Goal: Task Accomplishment & Management: Manage account settings

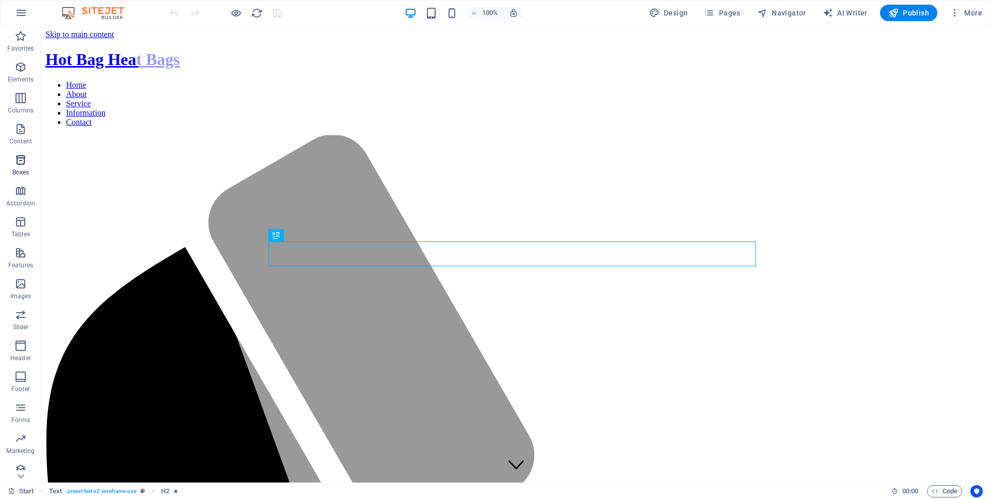
scroll to position [640, 0]
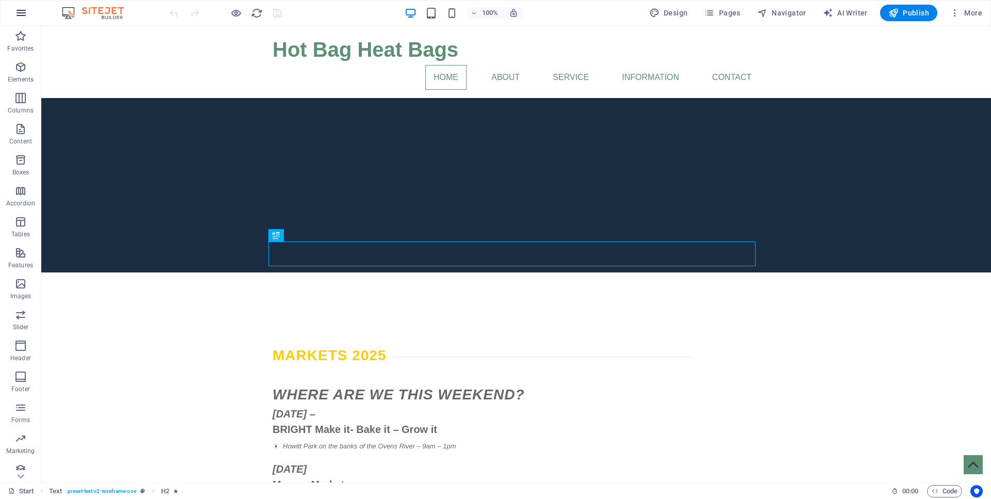
click at [29, 18] on button "button" at bounding box center [21, 13] width 25 height 25
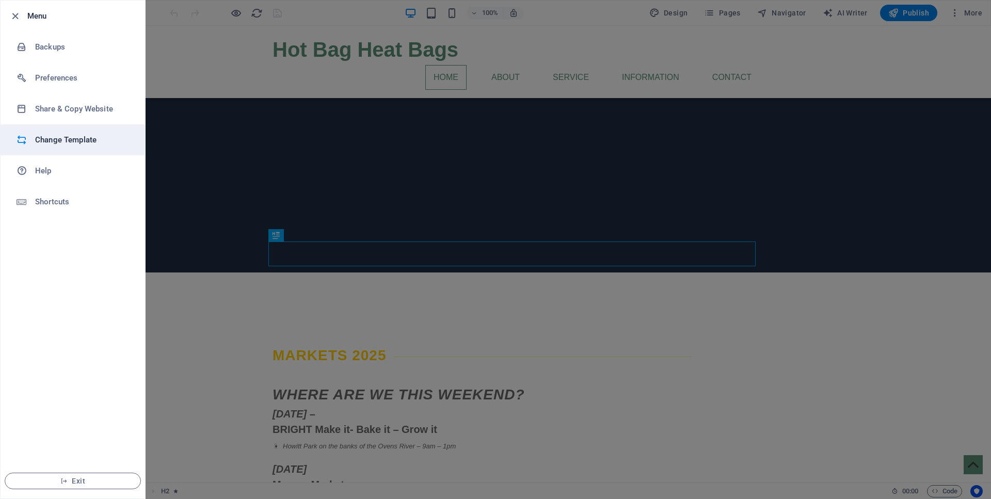
click at [51, 144] on h6 "Change Template" at bounding box center [82, 140] width 95 height 12
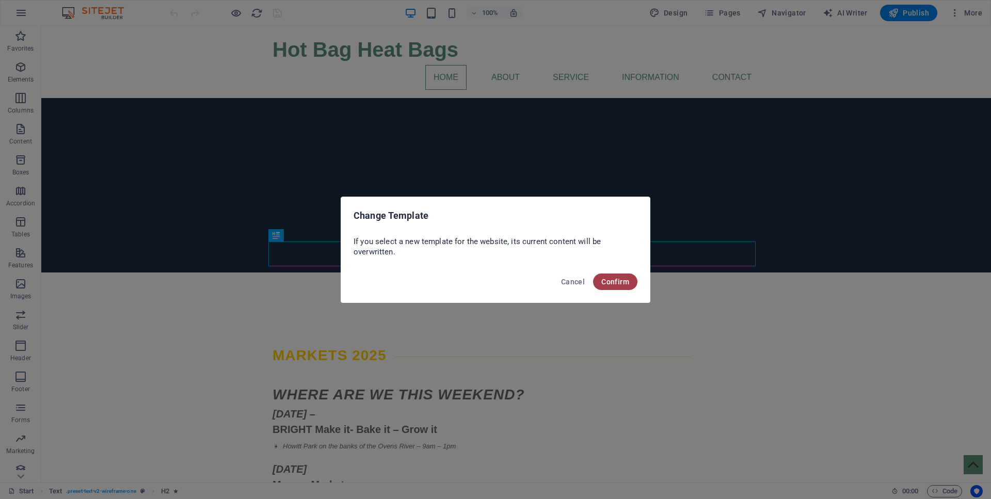
click at [614, 286] on button "Confirm" at bounding box center [615, 281] width 44 height 17
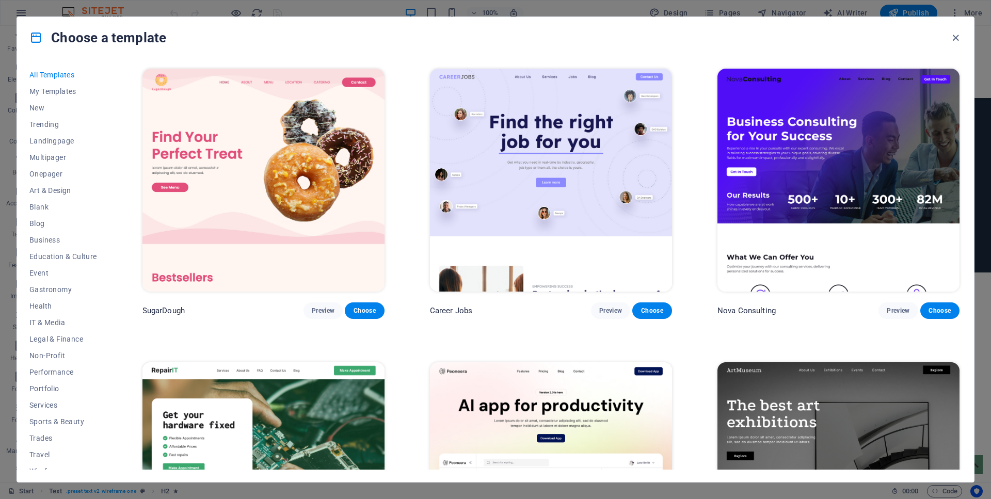
scroll to position [10, 0]
click at [50, 462] on span "Wireframe" at bounding box center [63, 461] width 68 height 8
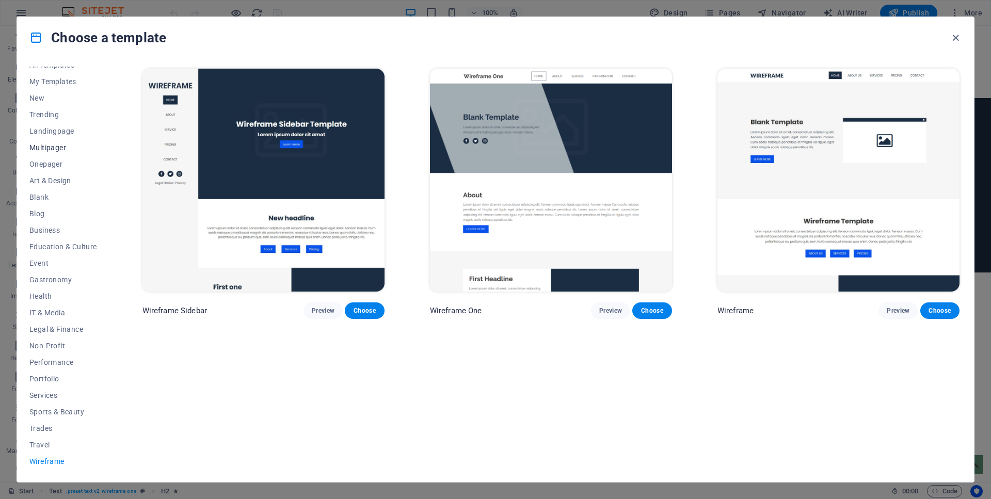
click at [38, 150] on span "Multipager" at bounding box center [63, 147] width 68 height 8
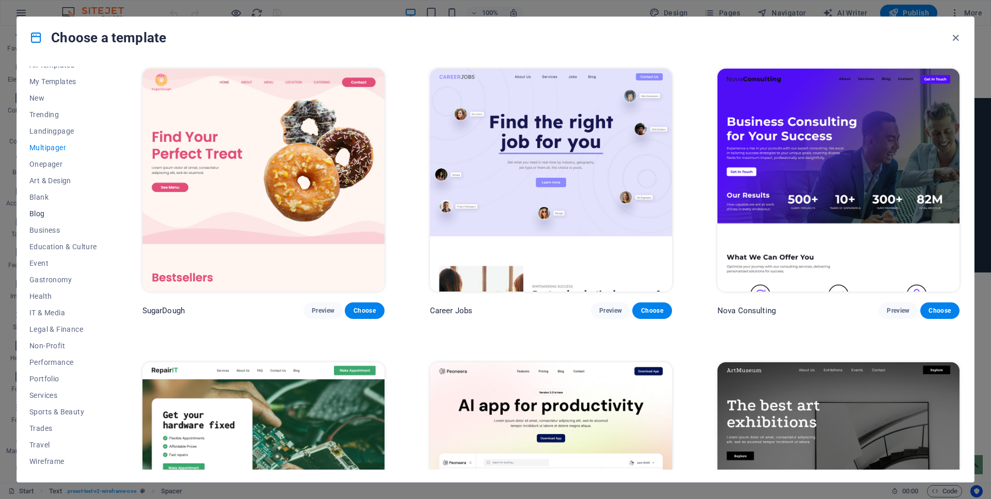
click at [40, 213] on span "Blog" at bounding box center [63, 213] width 68 height 8
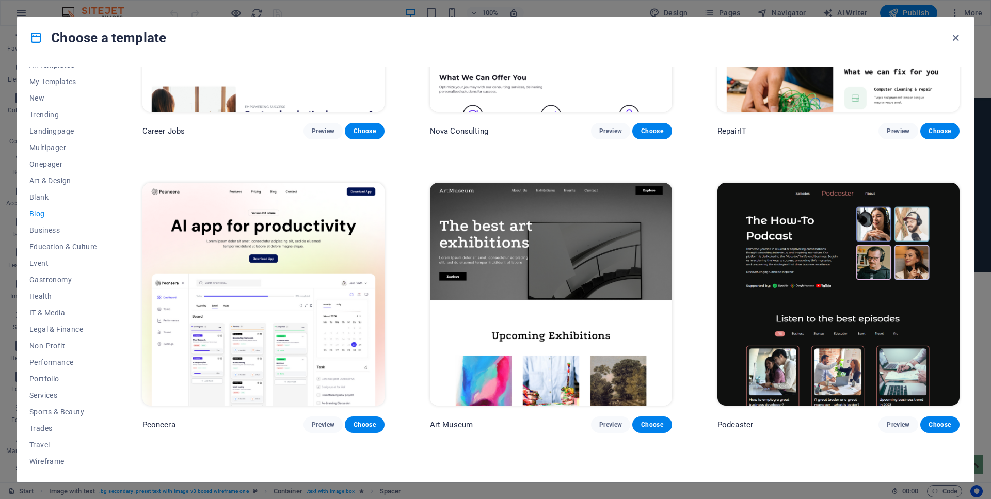
scroll to position [176, 0]
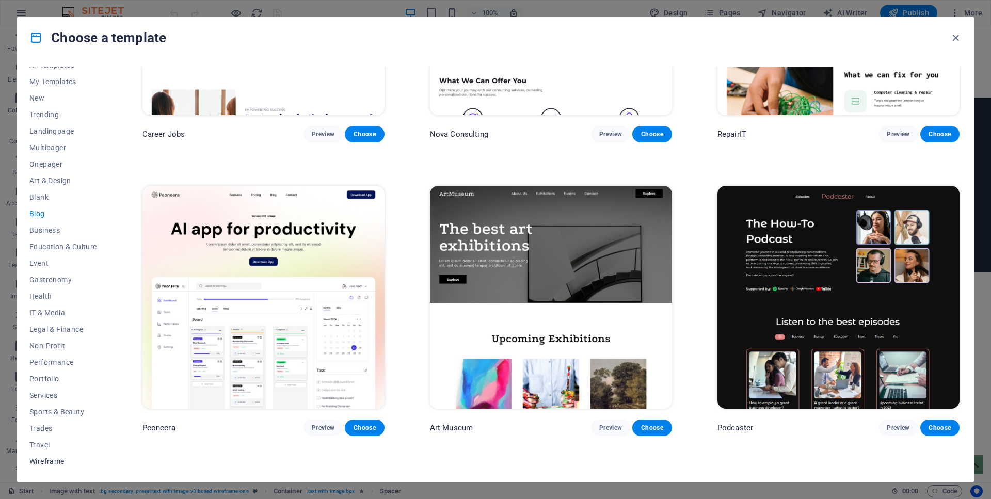
click at [36, 460] on span "Wireframe" at bounding box center [63, 461] width 68 height 8
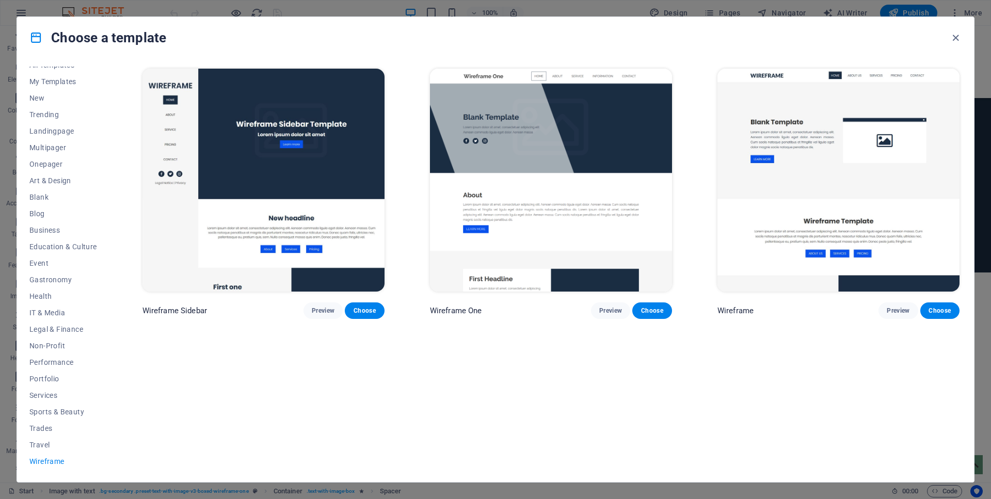
click at [804, 193] on img at bounding box center [838, 180] width 242 height 223
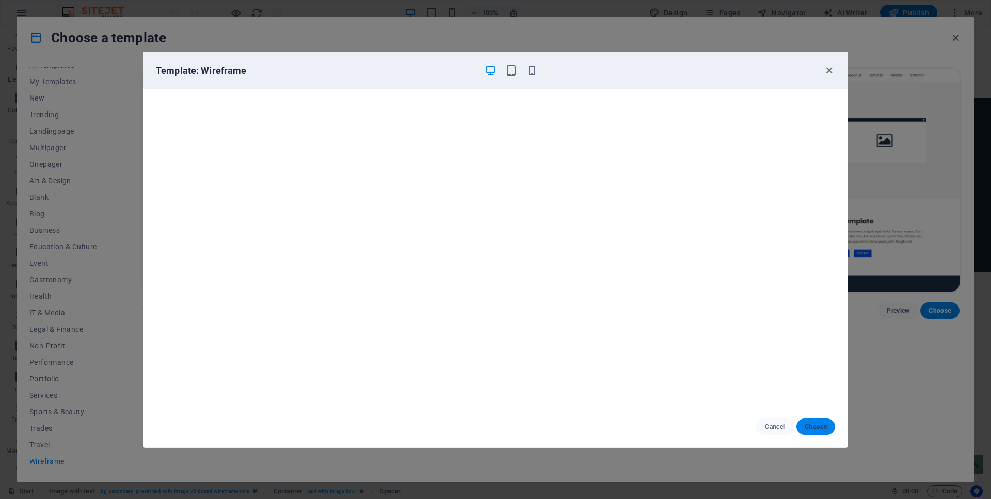
click at [828, 430] on button "Choose" at bounding box center [815, 426] width 39 height 17
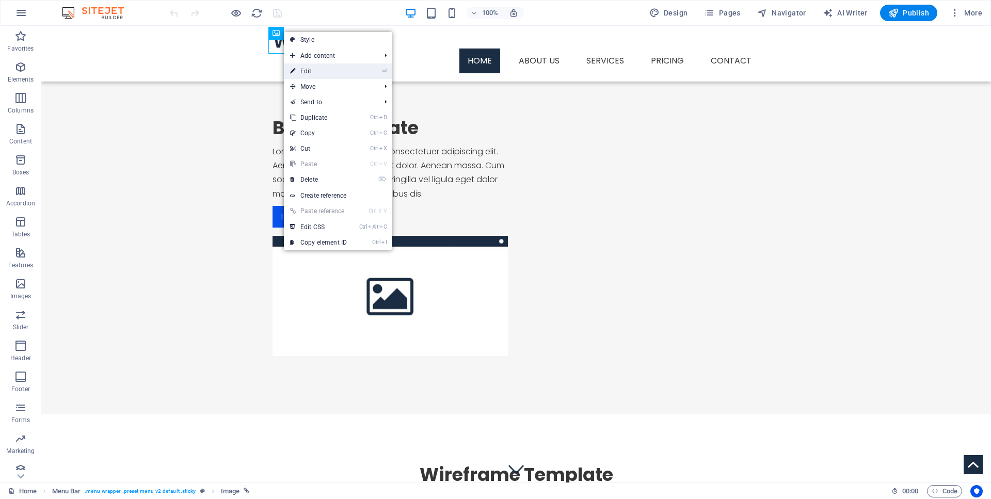
click at [310, 67] on link "⏎ Edit" at bounding box center [318, 70] width 69 height 15
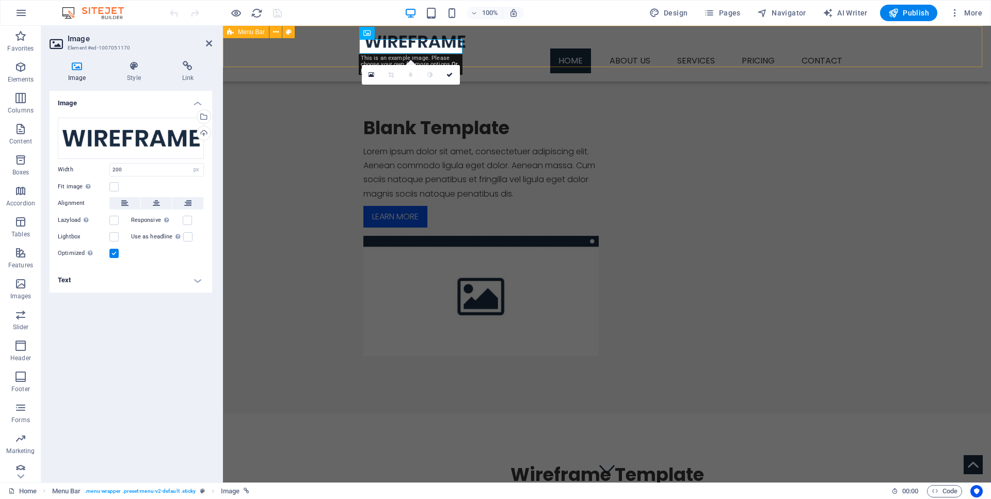
click at [310, 67] on div "Menu Home About us Services Service Detail Pricing Contact" at bounding box center [607, 54] width 768 height 56
select select "header"
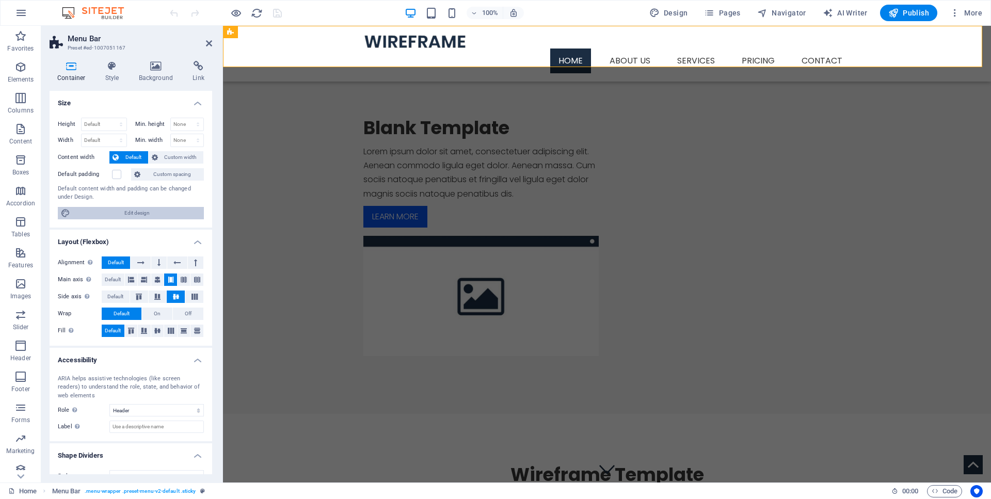
click at [137, 216] on span "Edit design" at bounding box center [136, 213] width 127 height 12
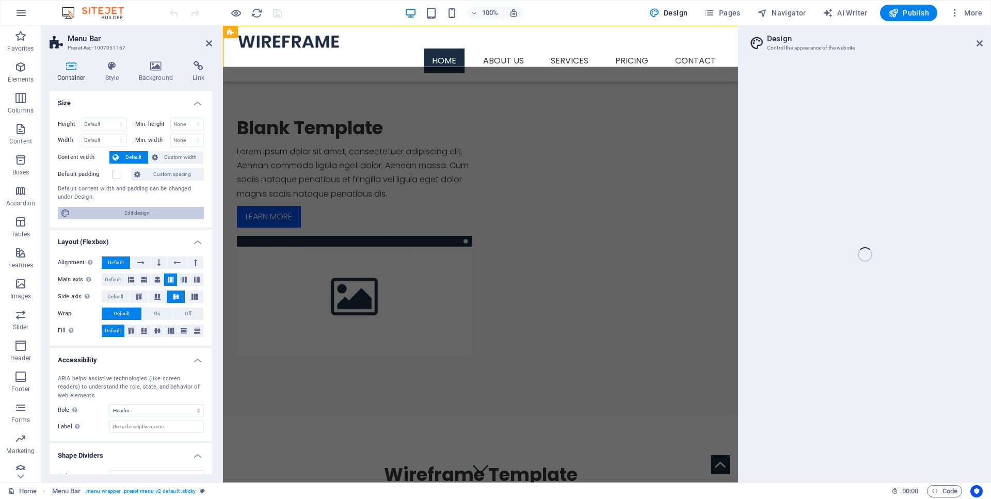
select select "px"
select select "300"
select select "px"
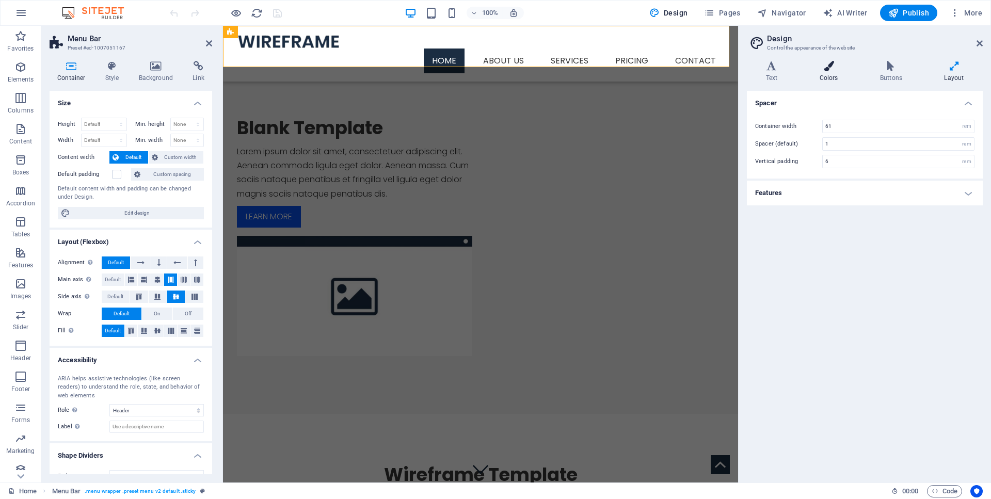
click at [827, 80] on h4 "Colors" at bounding box center [830, 72] width 60 height 22
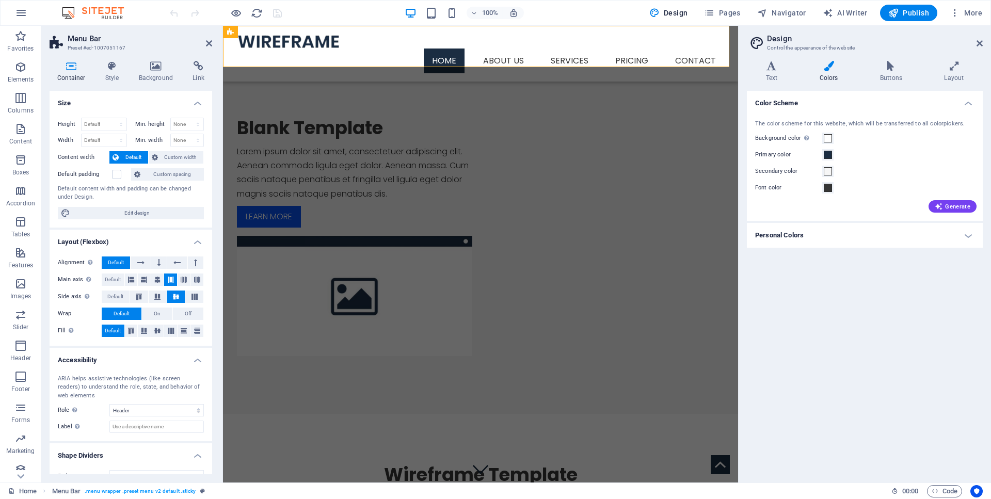
click at [771, 238] on h4 "Personal Colors" at bounding box center [865, 235] width 236 height 25
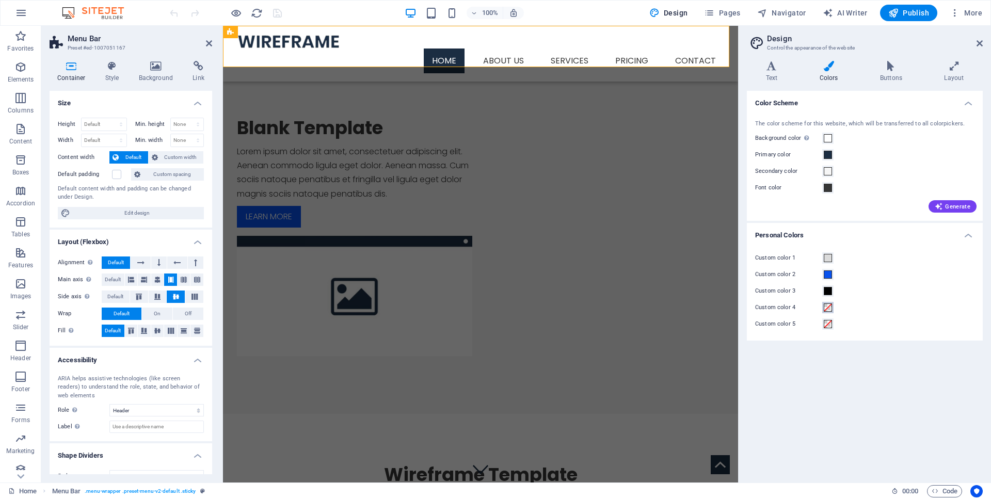
click at [830, 306] on span at bounding box center [827, 307] width 8 height 8
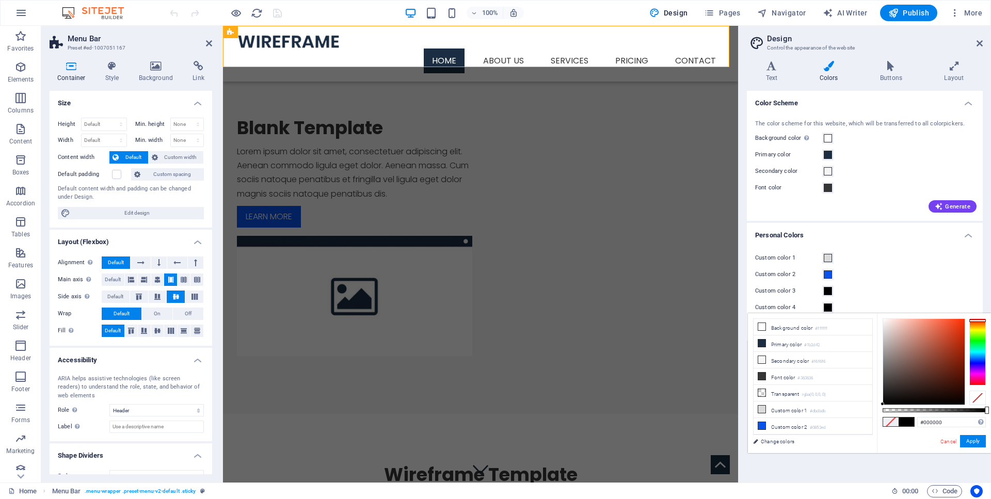
click at [979, 320] on div at bounding box center [977, 351] width 17 height 67
type input "#ea3810"
drag, startPoint x: 953, startPoint y: 323, endPoint x: 958, endPoint y: 326, distance: 5.6
click at [958, 326] on div at bounding box center [924, 362] width 82 height 86
click at [971, 439] on button "Apply" at bounding box center [973, 441] width 26 height 12
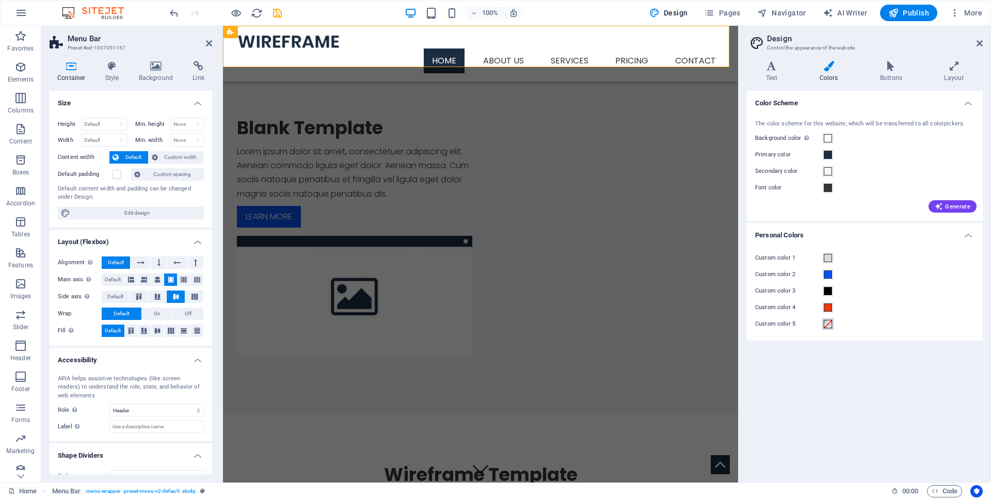
click at [828, 329] on button "Custom color 5" at bounding box center [827, 323] width 11 height 11
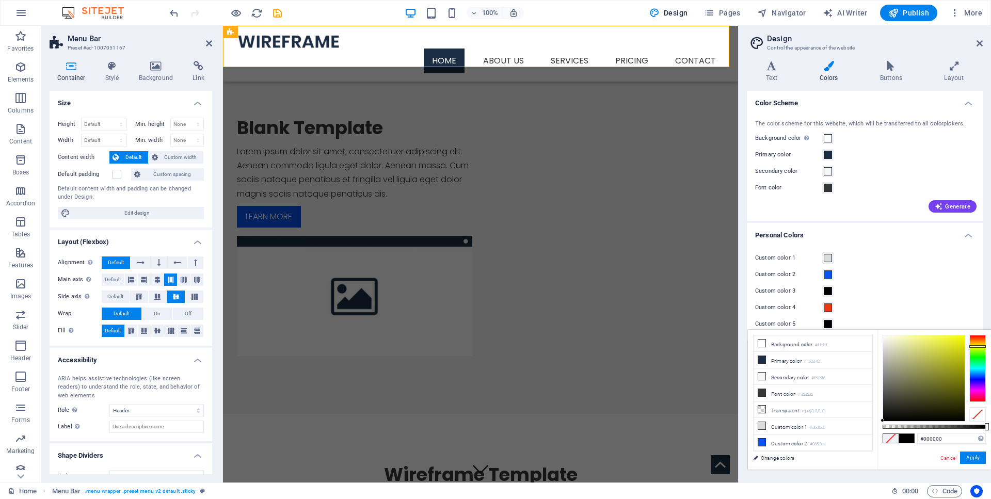
click at [980, 346] on div at bounding box center [977, 368] width 17 height 67
type input "#f4fb00"
drag, startPoint x: 952, startPoint y: 336, endPoint x: 967, endPoint y: 336, distance: 15.5
click at [967, 336] on div at bounding box center [933, 378] width 103 height 87
click at [975, 455] on button "Apply" at bounding box center [973, 457] width 26 height 12
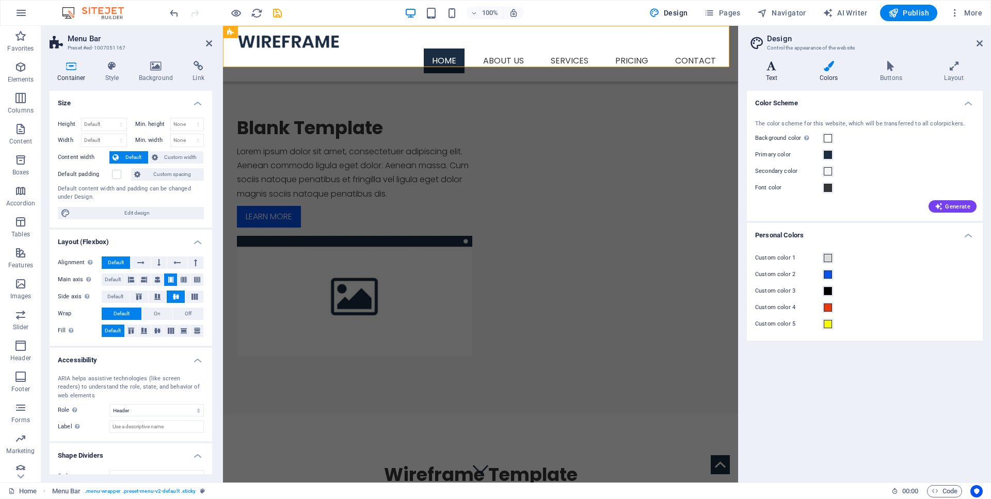
click at [775, 66] on icon at bounding box center [772, 66] width 50 height 10
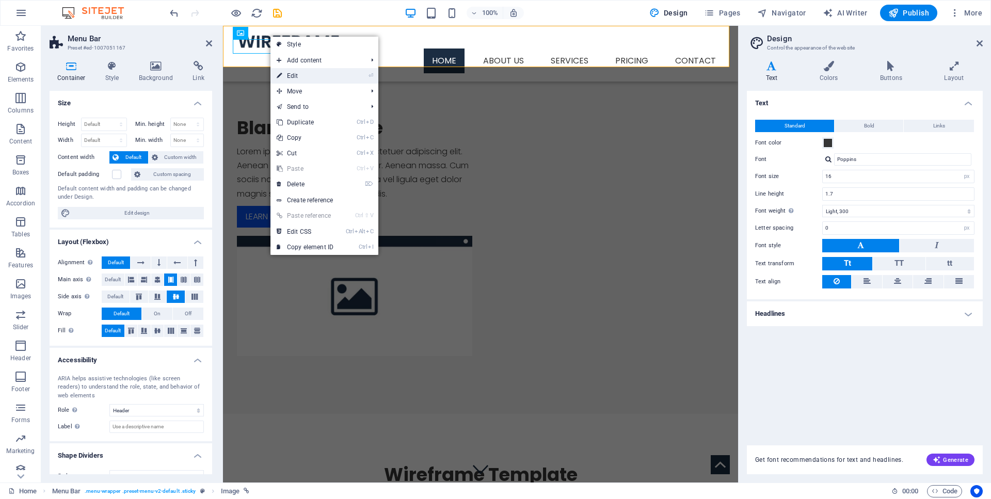
click at [286, 74] on link "⏎ Edit" at bounding box center [304, 75] width 69 height 15
select select "px"
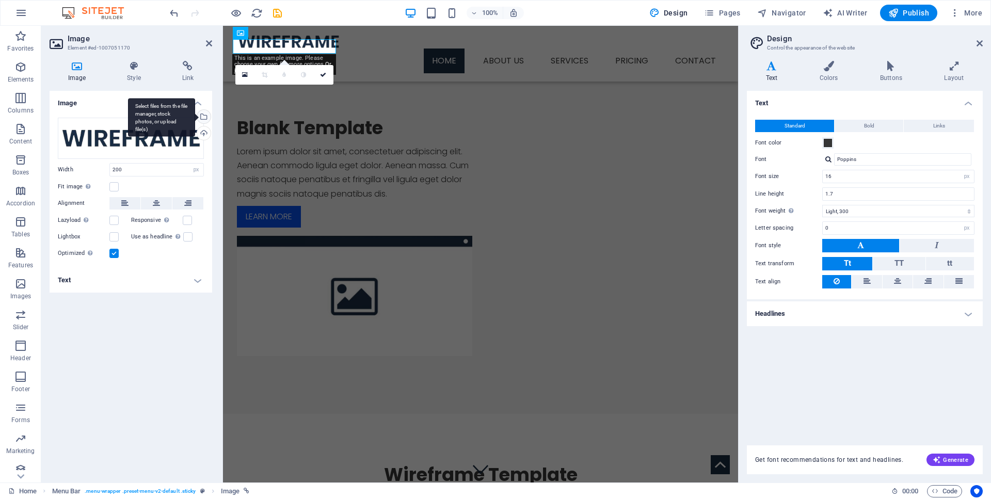
click at [207, 118] on div "Select files from the file manager, stock photos, or upload file(s)" at bounding box center [202, 117] width 15 height 15
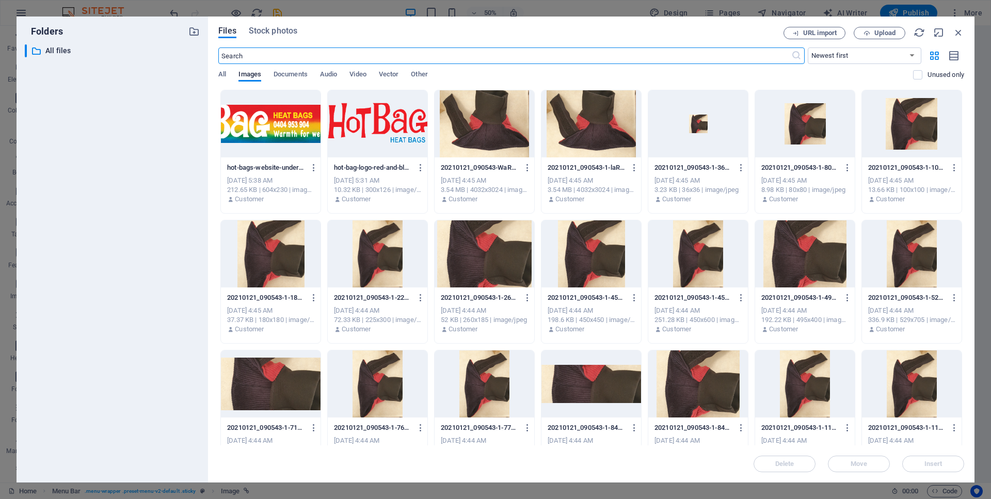
click at [365, 111] on div at bounding box center [378, 123] width 100 height 67
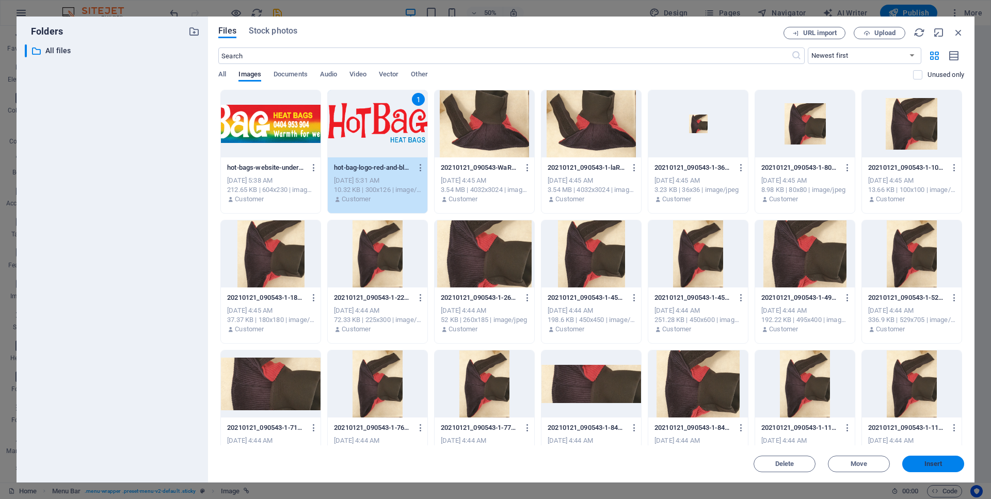
click at [945, 462] on span "Insert" at bounding box center [933, 464] width 54 height 6
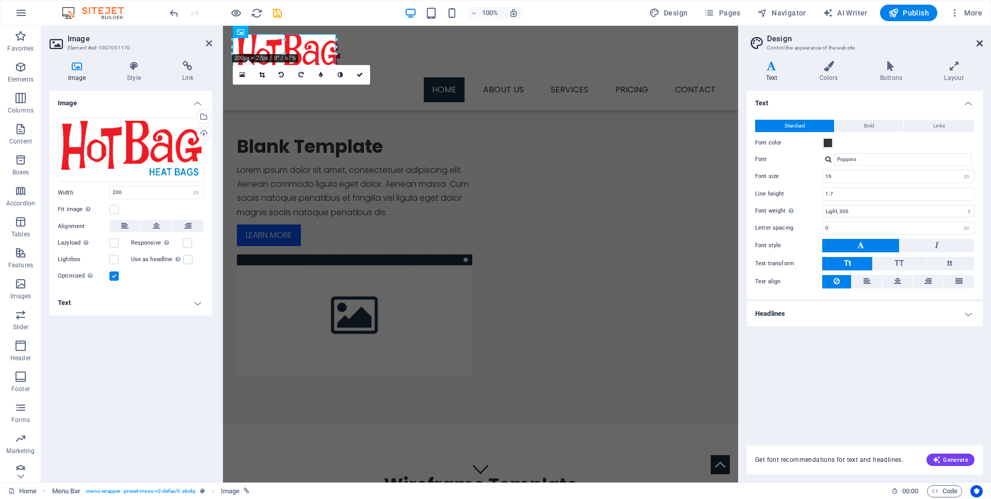
click at [978, 46] on icon at bounding box center [979, 43] width 6 height 8
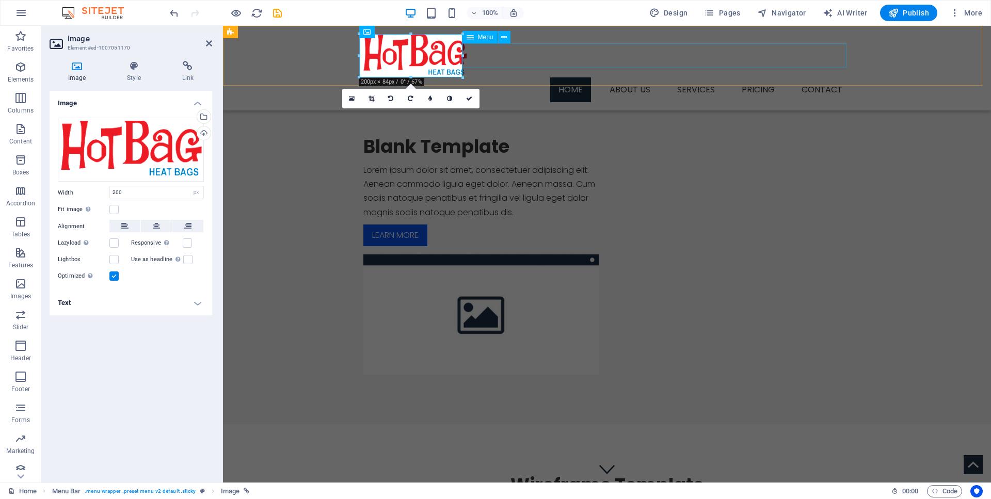
click at [561, 77] on nav "Home About us Services Service Detail Pricing Contact" at bounding box center [606, 89] width 487 height 25
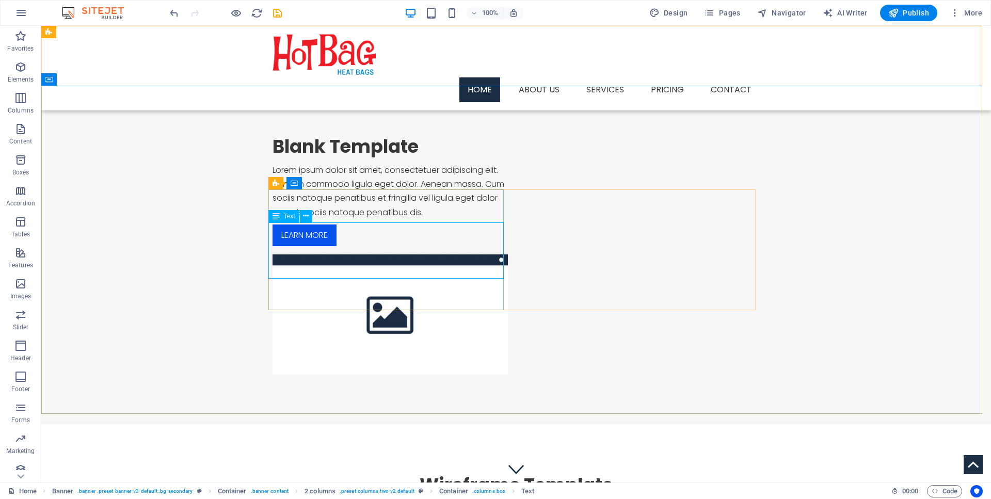
click at [277, 218] on icon at bounding box center [275, 216] width 7 height 12
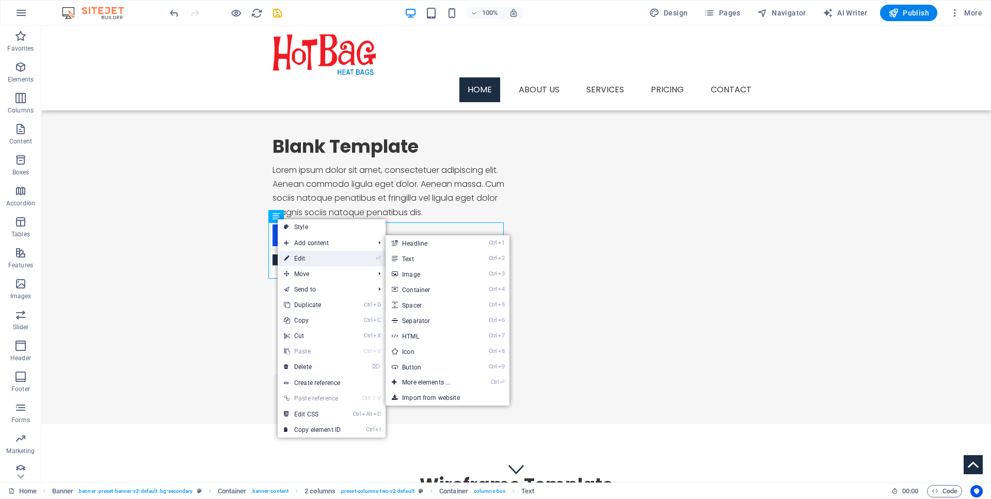
click at [311, 253] on link "⏎ Edit" at bounding box center [312, 258] width 69 height 15
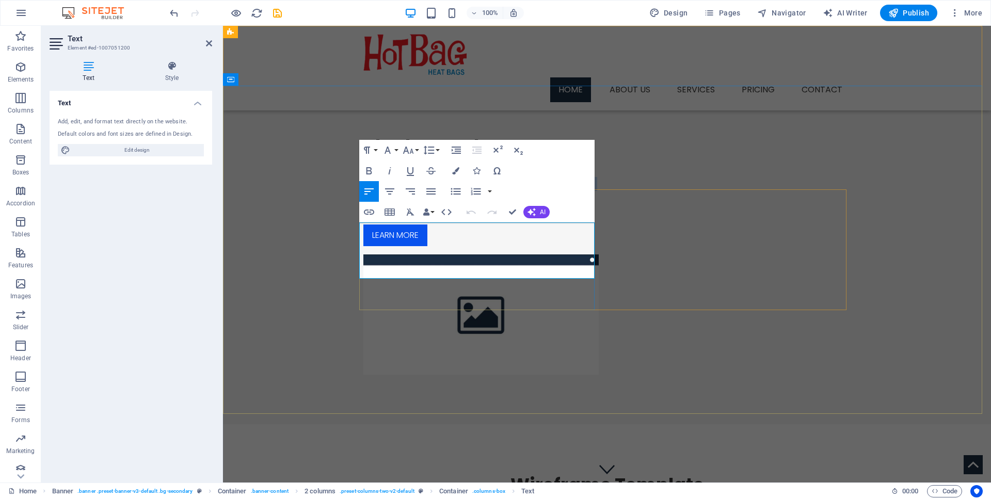
drag, startPoint x: 536, startPoint y: 271, endPoint x: 351, endPoint y: 227, distance: 190.0
click at [363, 227] on div "Blank Template Lorem ipsum dolor sit amet, consectetuer adipiscing elit. Aenean…" at bounding box center [480, 190] width 235 height 111
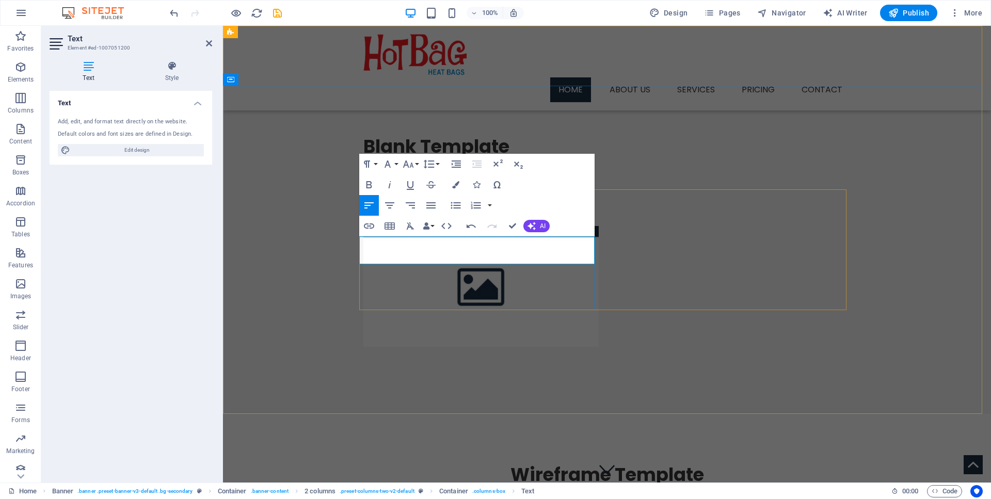
click at [365, 191] on p "LHow is all started" at bounding box center [480, 177] width 235 height 28
click at [450, 191] on p "How is all started" at bounding box center [480, 177] width 235 height 28
click at [363, 191] on p "How is all started" at bounding box center [480, 177] width 235 height 28
click at [365, 191] on p "How is all started" at bounding box center [480, 177] width 235 height 28
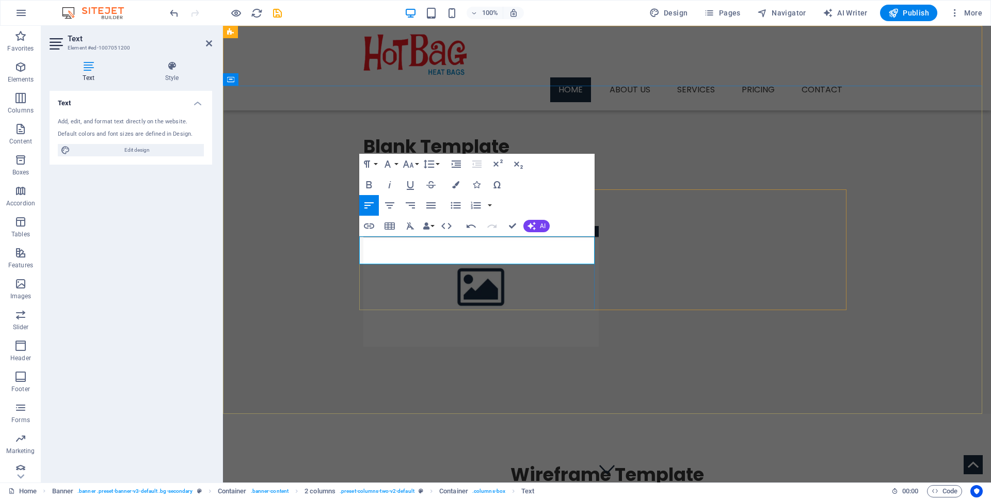
click at [448, 191] on p "How is all started" at bounding box center [480, 177] width 235 height 28
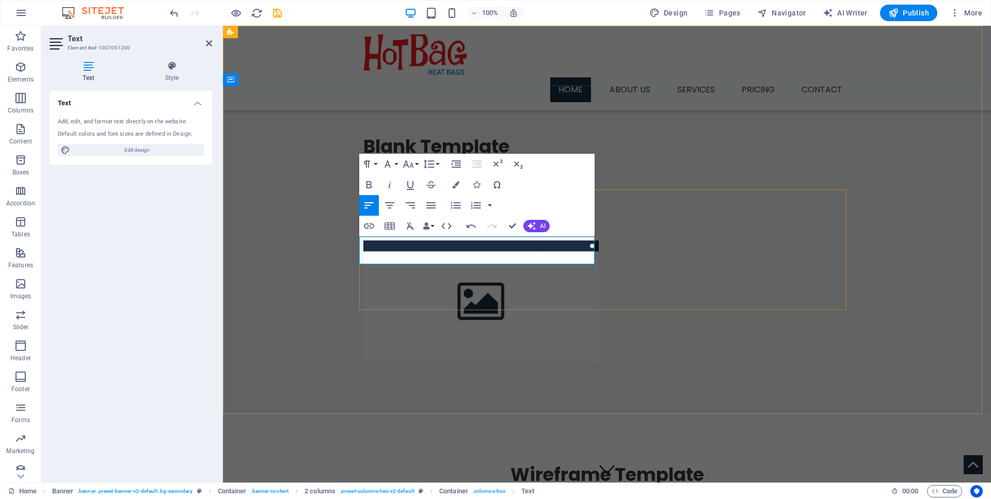
scroll to position [0, 8]
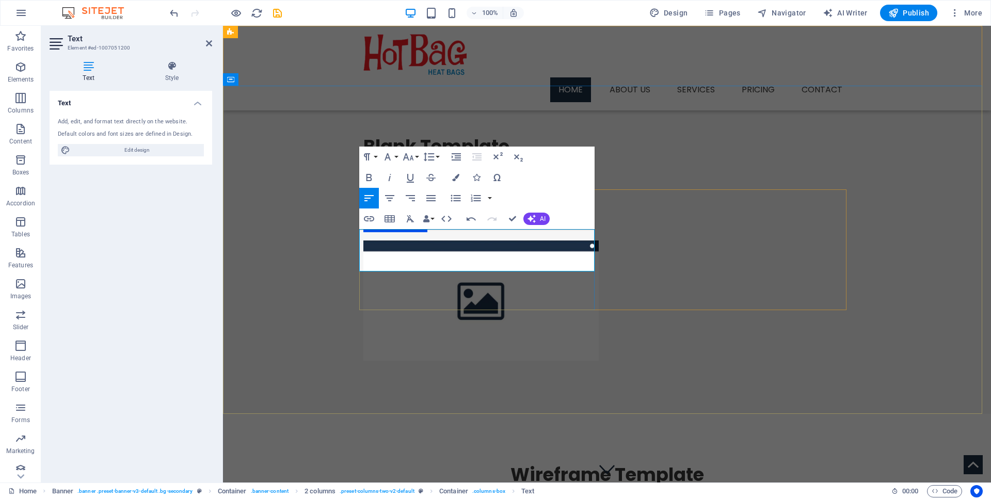
click at [455, 205] on p "How is all started and What motivated me to design heat bags?" at bounding box center [480, 184] width 235 height 42
click at [422, 205] on p "How is all started and what motivated me to design heat bags?" at bounding box center [480, 184] width 235 height 42
click at [349, 215] on div "Blank Template How is all started and what motivated me to design heat bags? Wh…" at bounding box center [607, 248] width 768 height 325
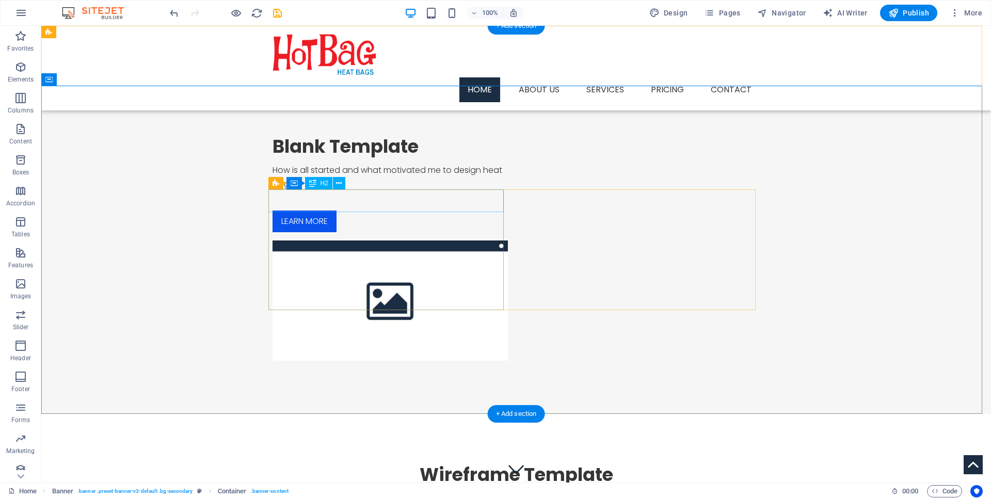
click at [392, 158] on div "Blank Template" at bounding box center [389, 146] width 235 height 23
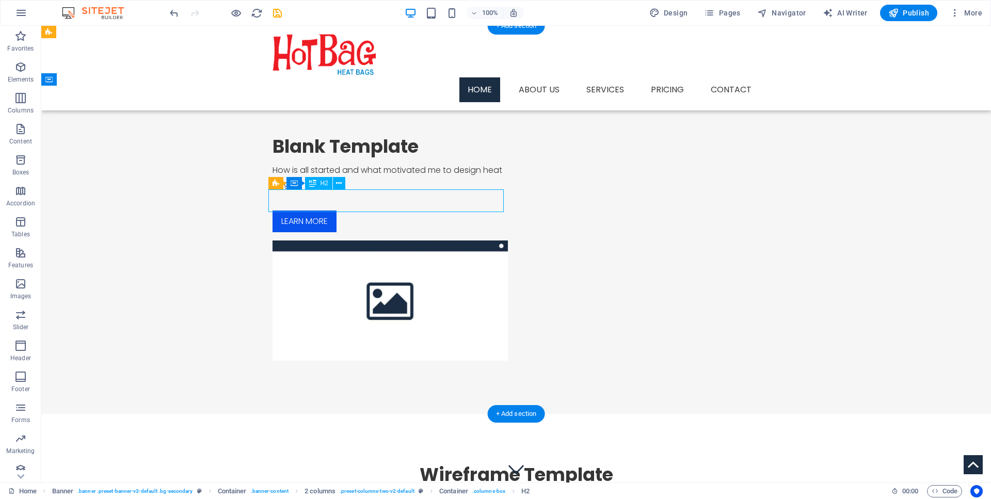
click at [392, 158] on div "Blank Template" at bounding box center [389, 146] width 235 height 23
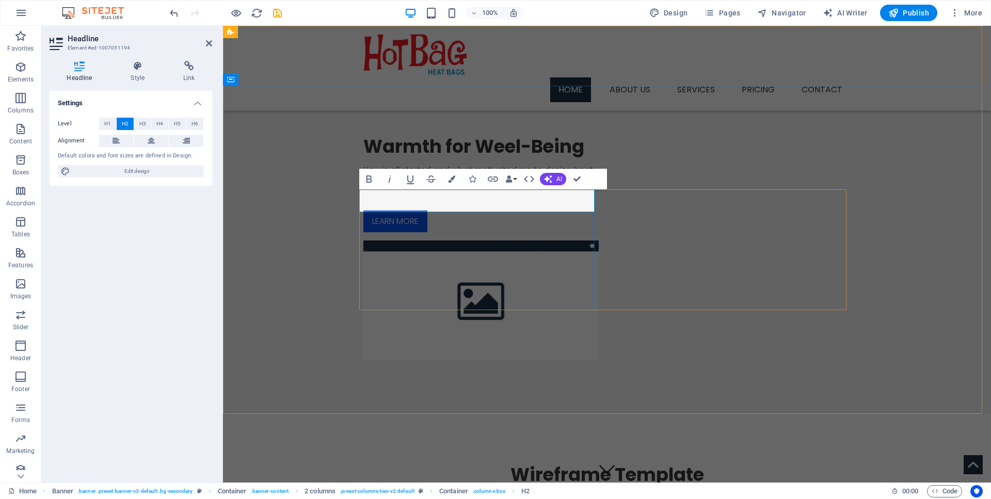
click at [510, 158] on h2 "Warmth for Weel-Being" at bounding box center [480, 146] width 235 height 23
click at [581, 158] on h2 "Warmth for Well-Being" at bounding box center [480, 146] width 235 height 23
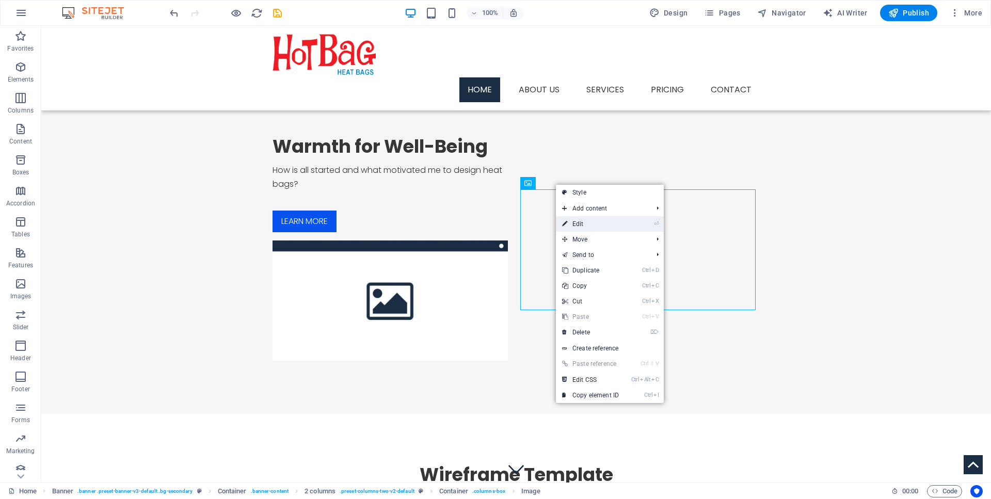
click at [581, 227] on link "⏎ Edit" at bounding box center [590, 223] width 69 height 15
select select "%"
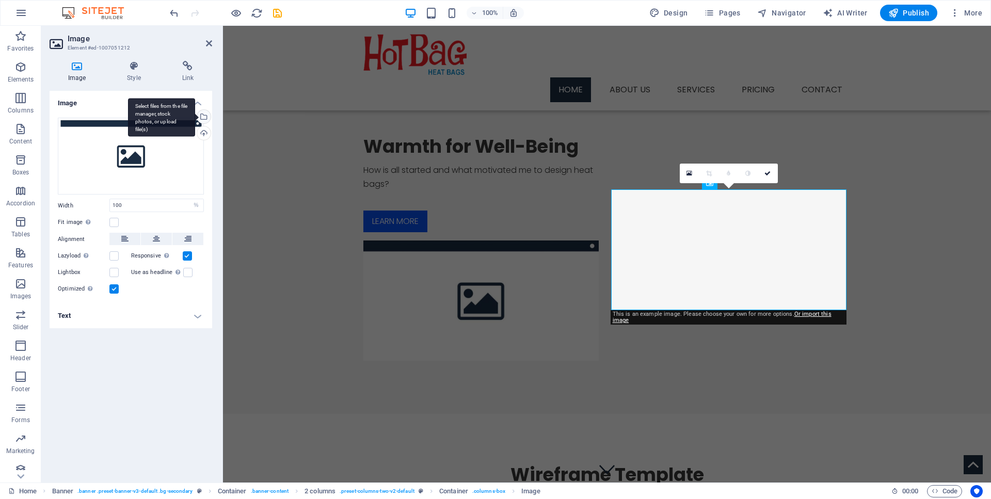
click at [208, 116] on div "Select files from the file manager, stock photos, or upload file(s)" at bounding box center [202, 117] width 15 height 15
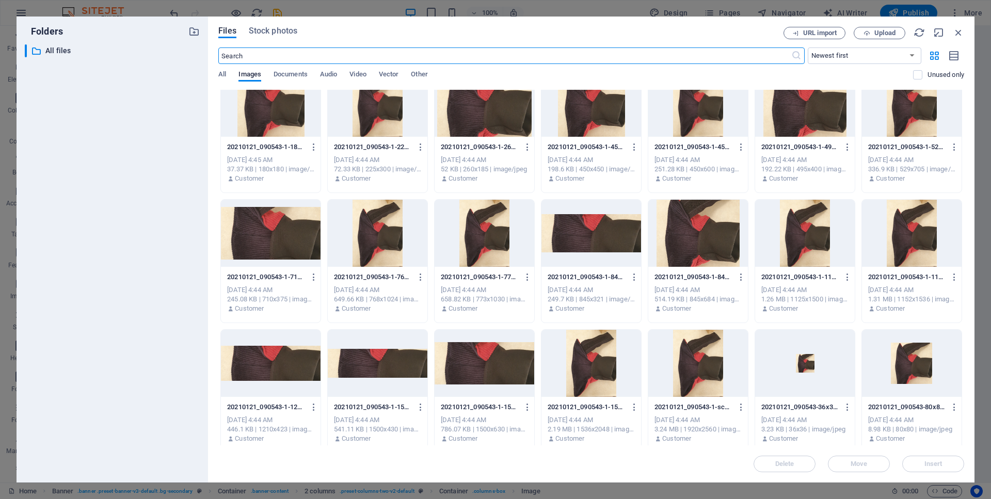
scroll to position [288, 0]
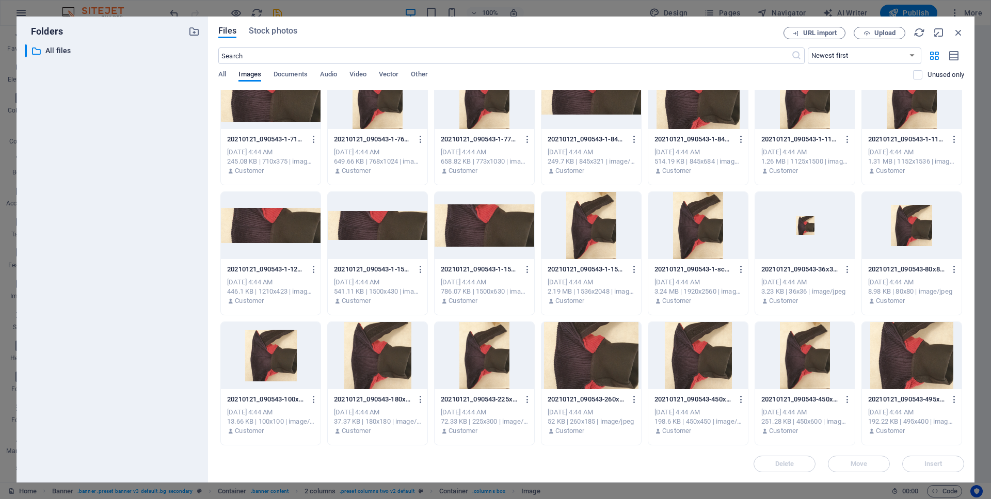
click at [954, 343] on div "hot-bags-website-under-construction-2-604x230-QFohzllmYRTyPtLGDzSbrQ.png hot-ba…" at bounding box center [591, 383] width 746 height 1164
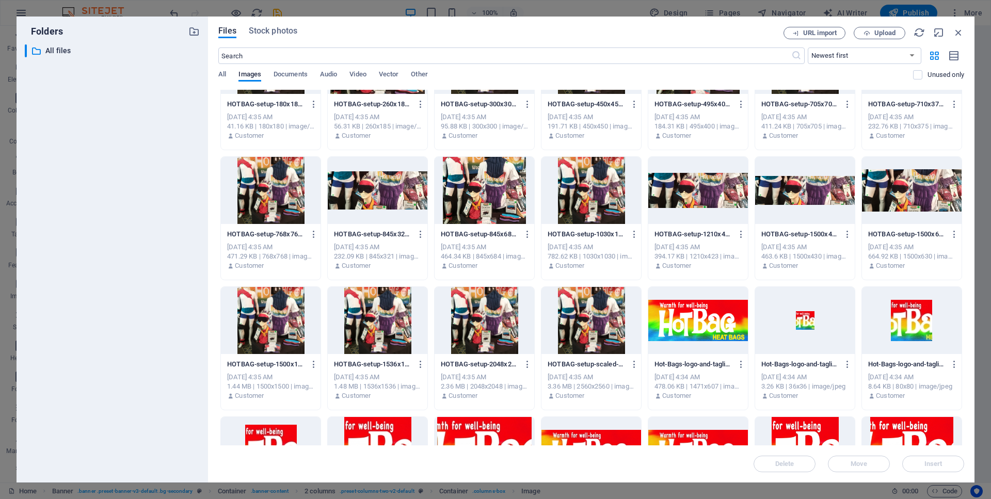
scroll to position [4011, 0]
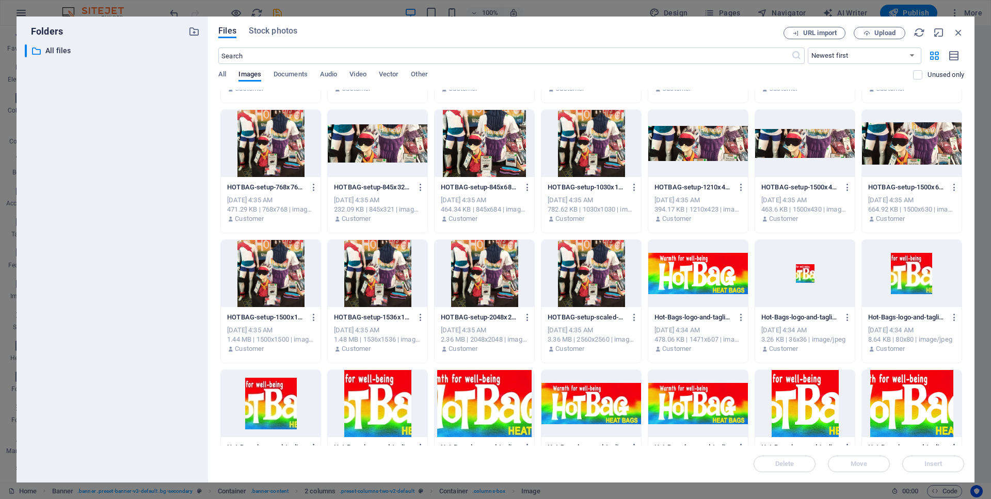
click at [602, 138] on div at bounding box center [591, 143] width 100 height 67
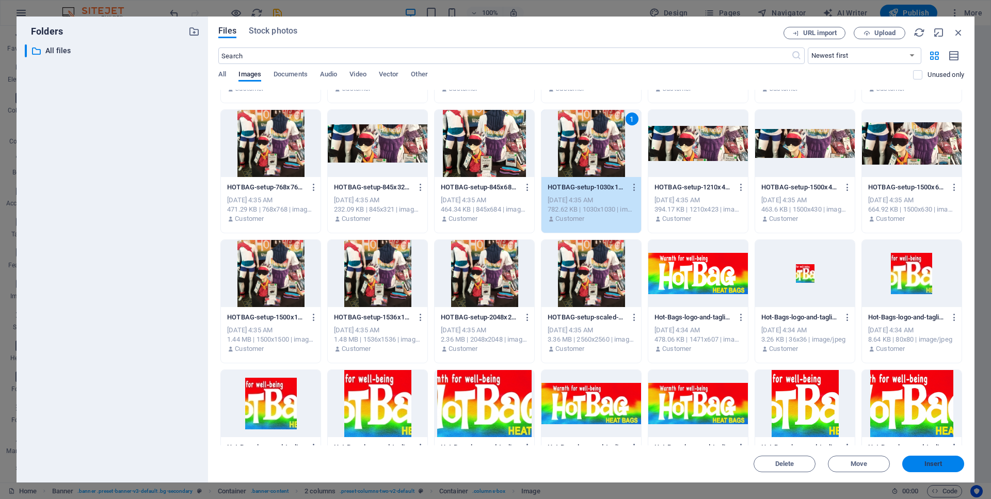
click at [934, 471] on button "Insert" at bounding box center [933, 464] width 62 height 17
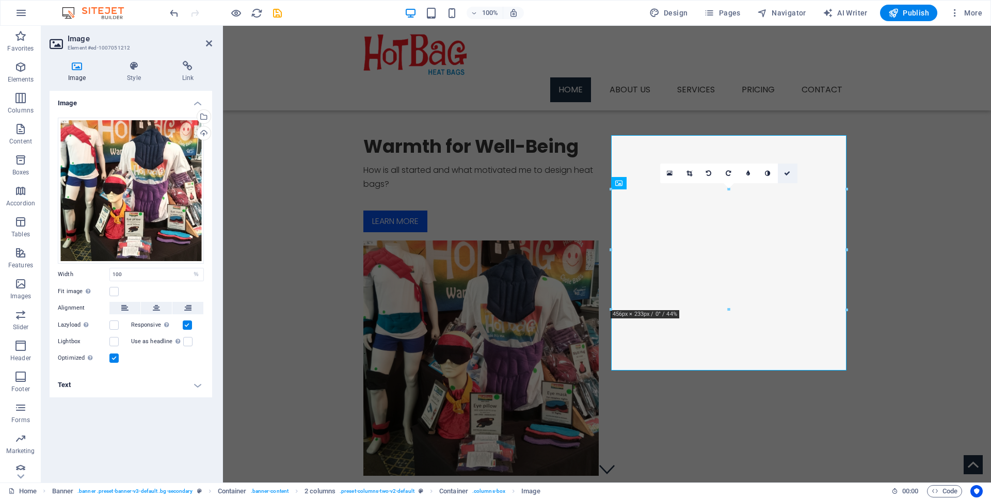
click at [790, 175] on icon at bounding box center [787, 173] width 6 height 6
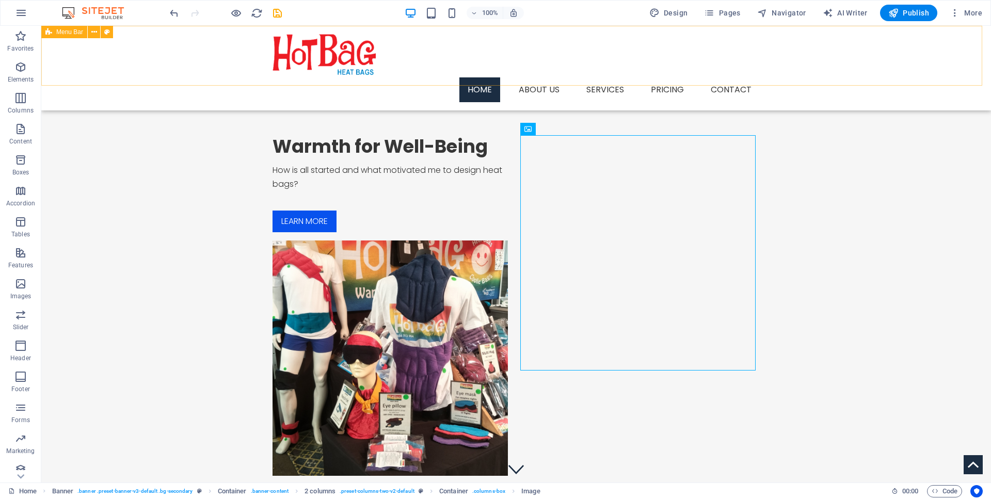
click at [67, 33] on span "Menu Bar" at bounding box center [69, 32] width 27 height 6
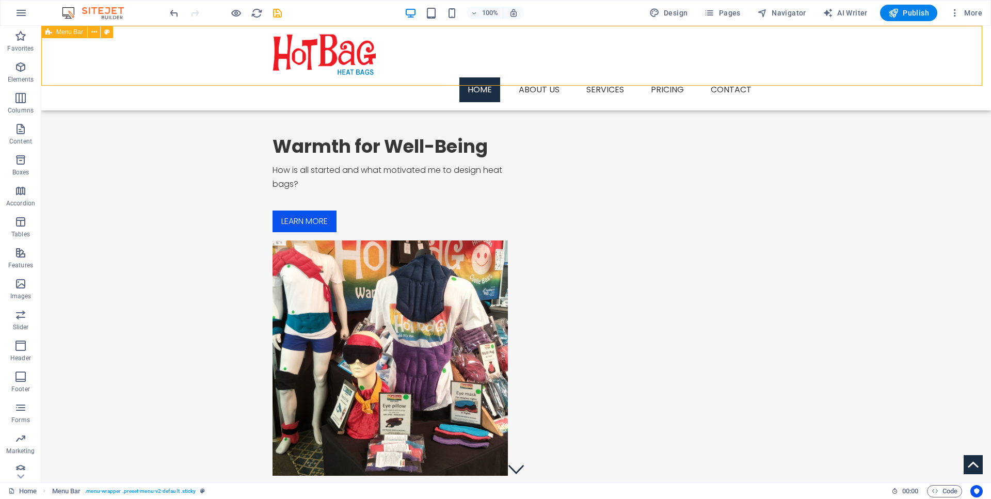
click at [67, 33] on span "Menu Bar" at bounding box center [69, 32] width 27 height 6
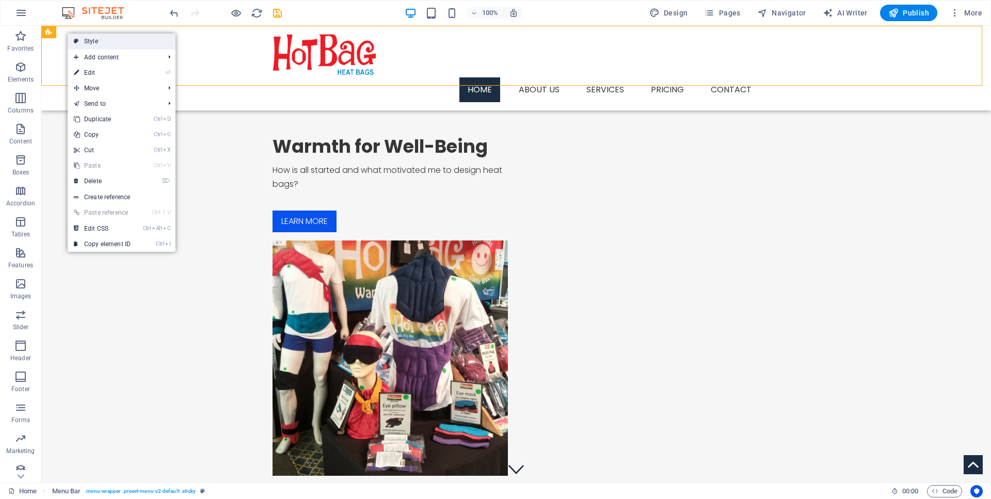
click at [80, 40] on link "Style" at bounding box center [122, 41] width 108 height 15
select select "rem"
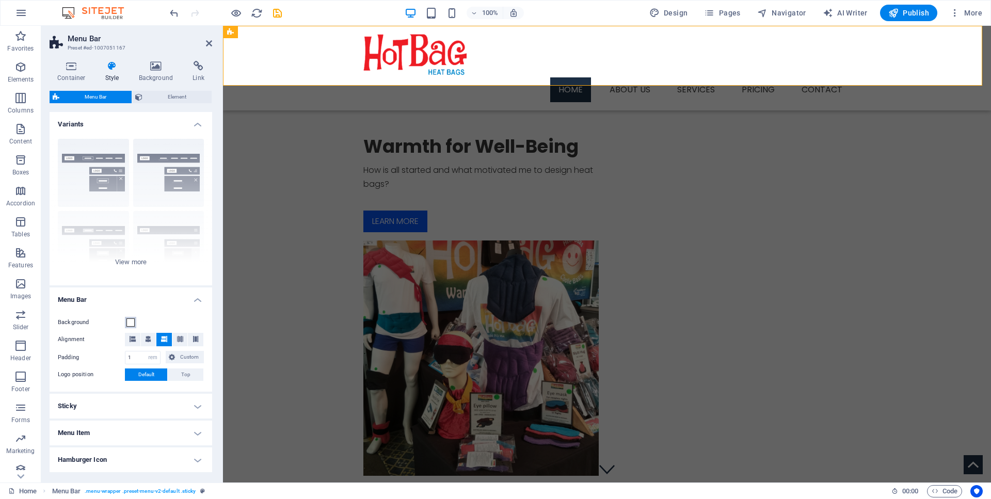
click at [132, 320] on span at bounding box center [130, 322] width 8 height 8
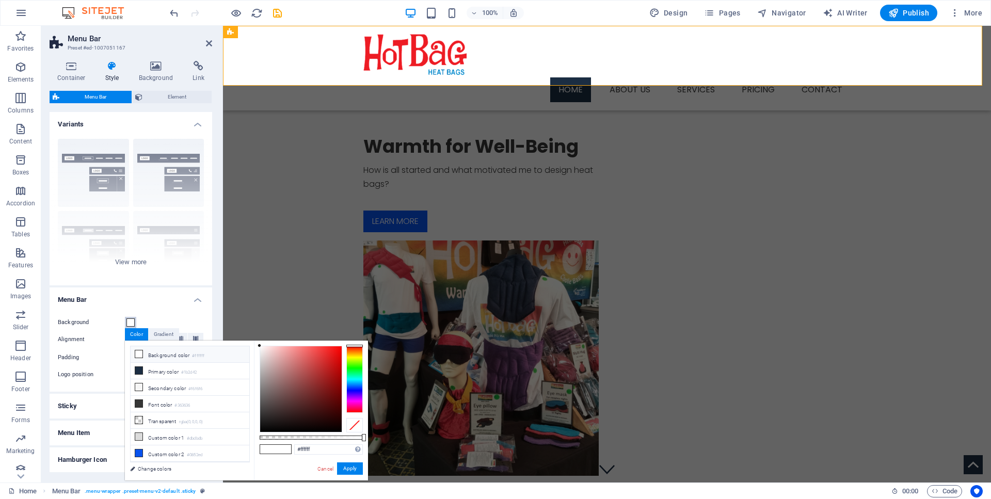
scroll to position [44, 0]
click at [322, 472] on link "Cancel" at bounding box center [325, 469] width 18 height 8
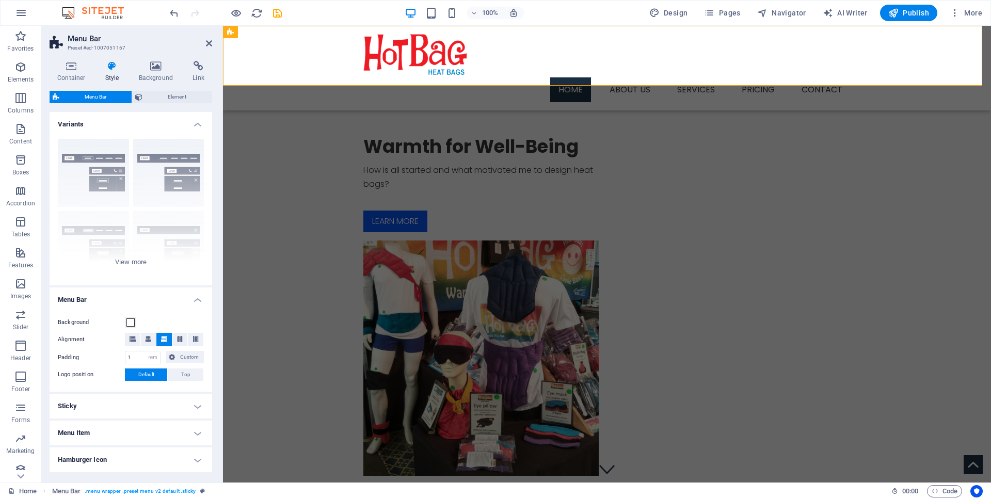
click at [147, 374] on span "Default" at bounding box center [146, 374] width 16 height 12
click at [133, 337] on icon at bounding box center [132, 339] width 6 height 6
click at [163, 345] on span at bounding box center [164, 339] width 6 height 13
click at [125, 323] on button "Background" at bounding box center [130, 322] width 11 height 11
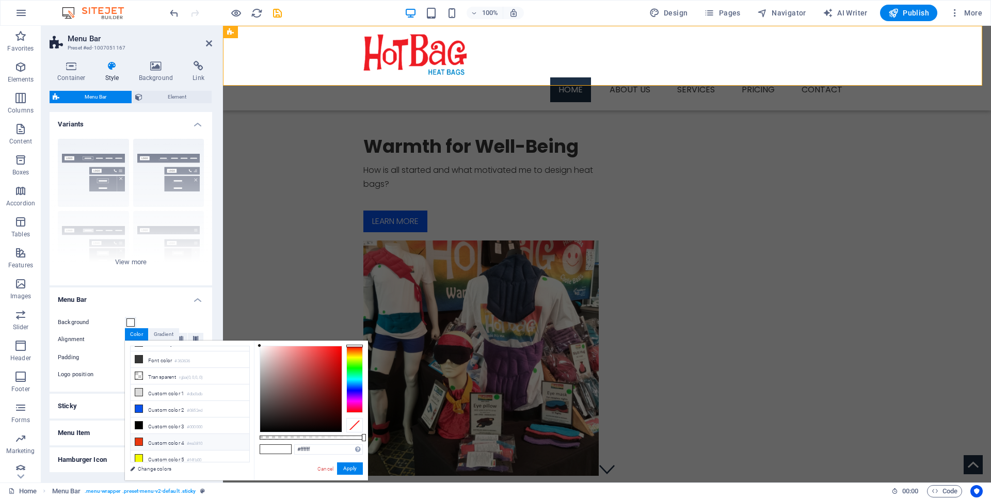
click at [141, 438] on icon at bounding box center [138, 441] width 7 height 7
click at [139, 455] on icon at bounding box center [138, 458] width 7 height 7
type input "#f4fb00"
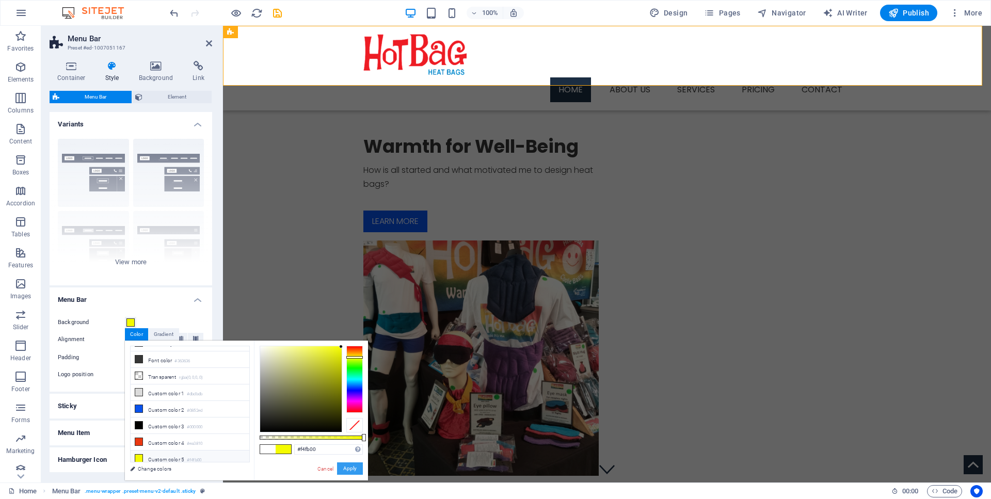
click at [345, 469] on button "Apply" at bounding box center [350, 468] width 26 height 12
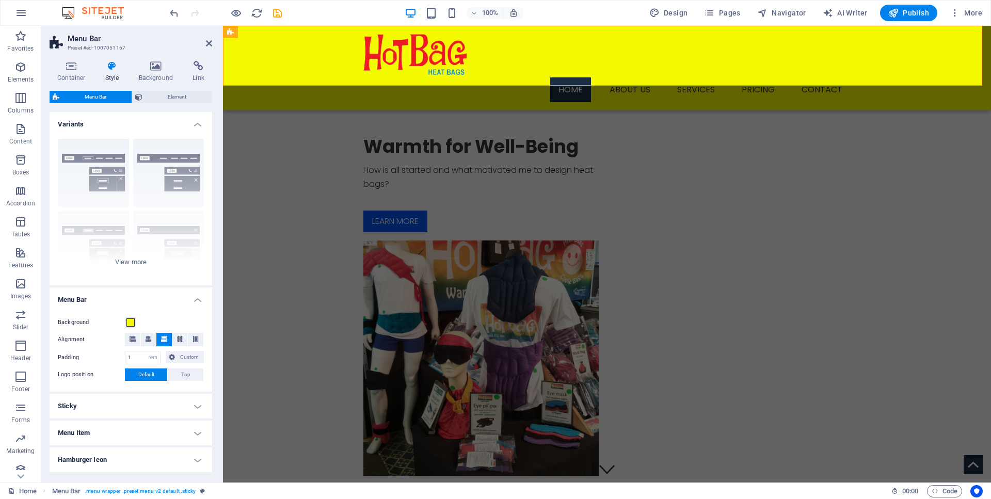
click at [114, 438] on h4 "Menu Item" at bounding box center [131, 432] width 163 height 25
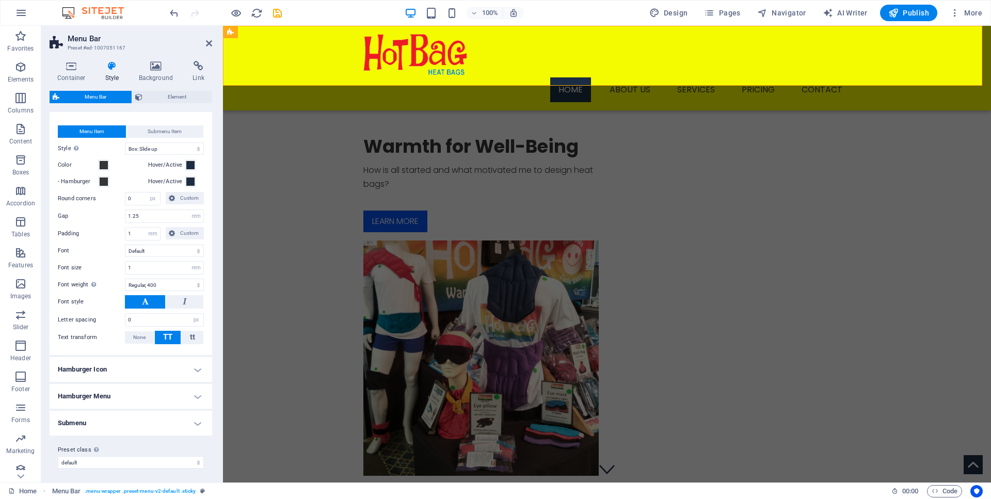
scroll to position [326, 0]
click at [164, 129] on span "Submenu Item" at bounding box center [165, 130] width 34 height 12
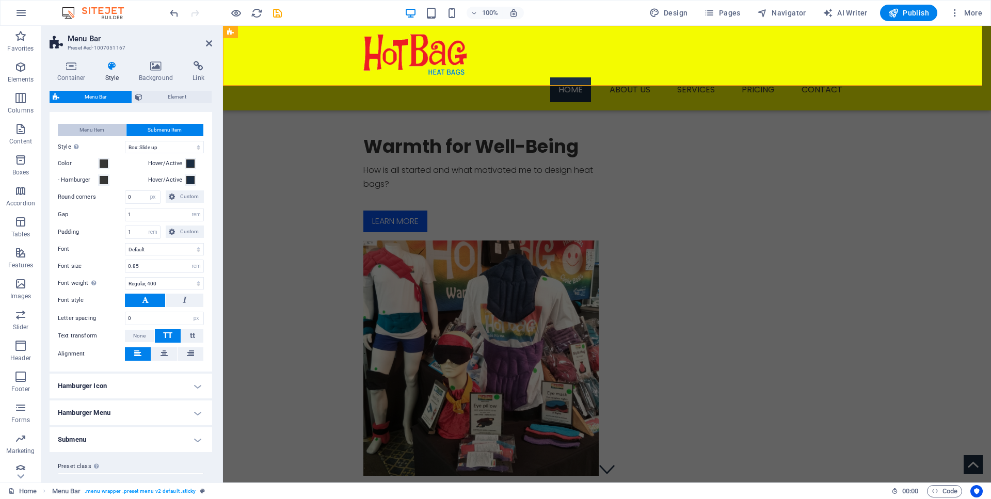
click at [98, 126] on span "Menu Item" at bounding box center [91, 130] width 25 height 12
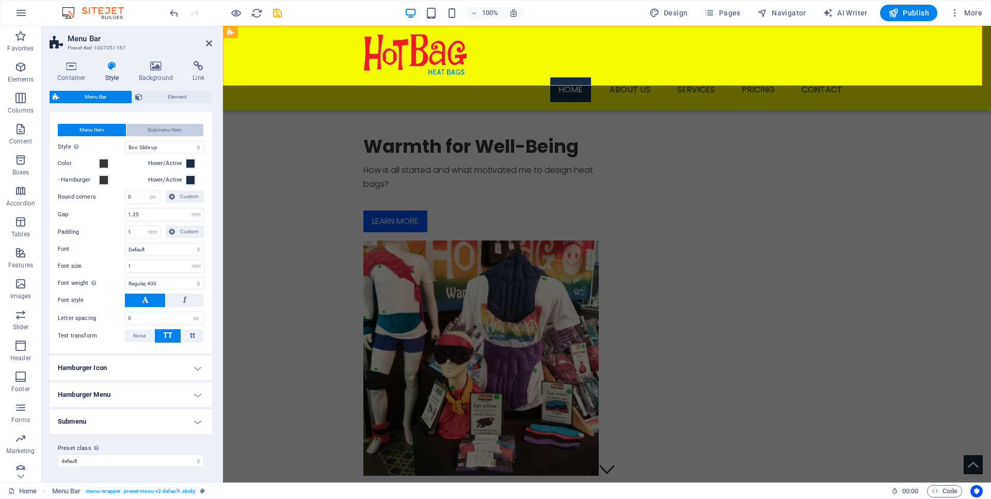
click at [141, 129] on button "Submenu Item" at bounding box center [164, 130] width 77 height 12
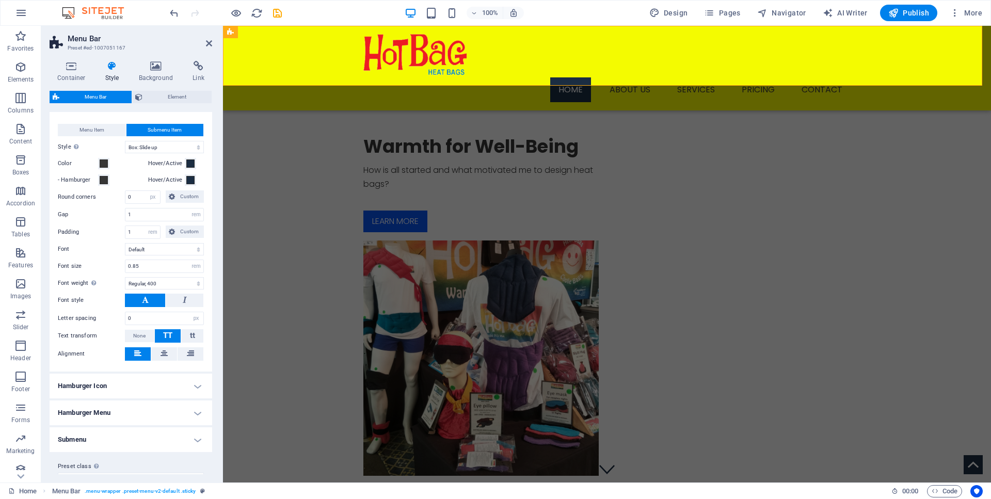
click at [85, 99] on span "Menu Bar" at bounding box center [95, 97] width 66 height 12
click at [85, 101] on span "Menu Bar" at bounding box center [95, 97] width 66 height 12
click at [84, 131] on span "Menu Item" at bounding box center [91, 130] width 25 height 12
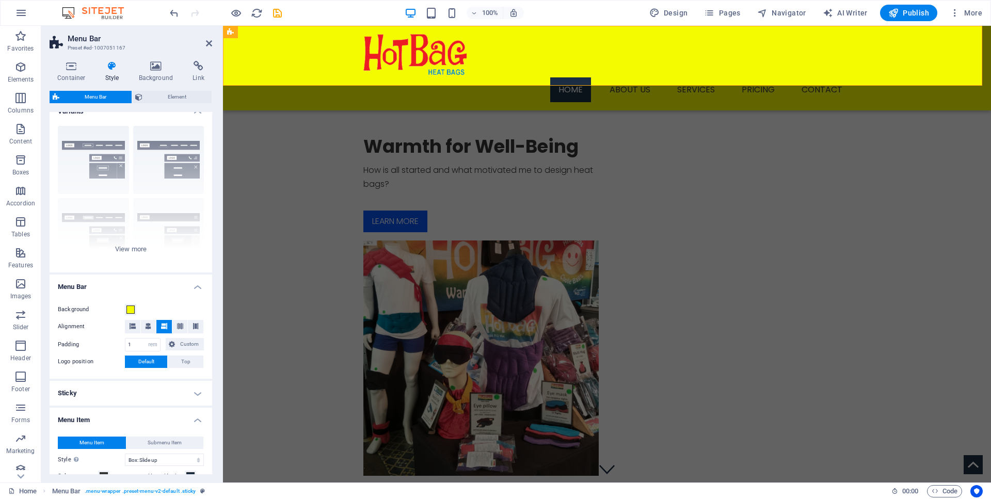
scroll to position [0, 0]
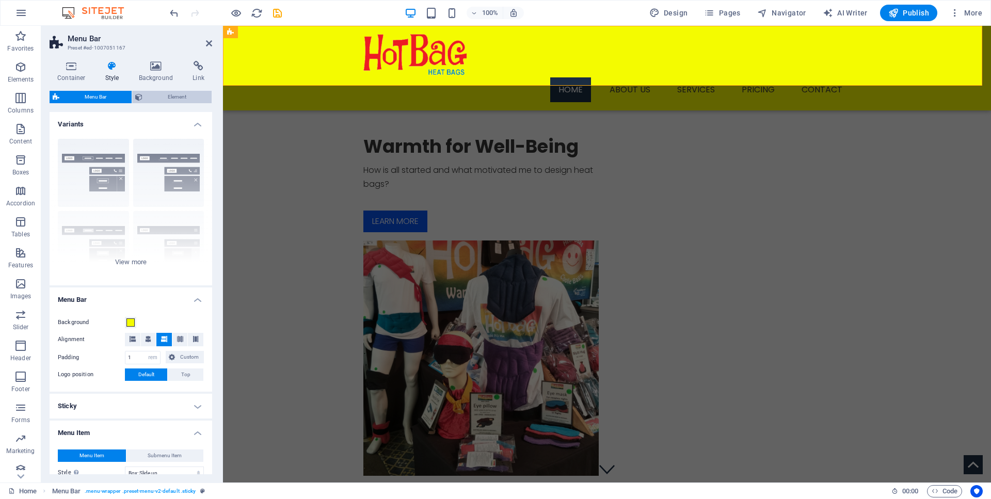
click at [157, 101] on span "Element" at bounding box center [176, 97] width 63 height 12
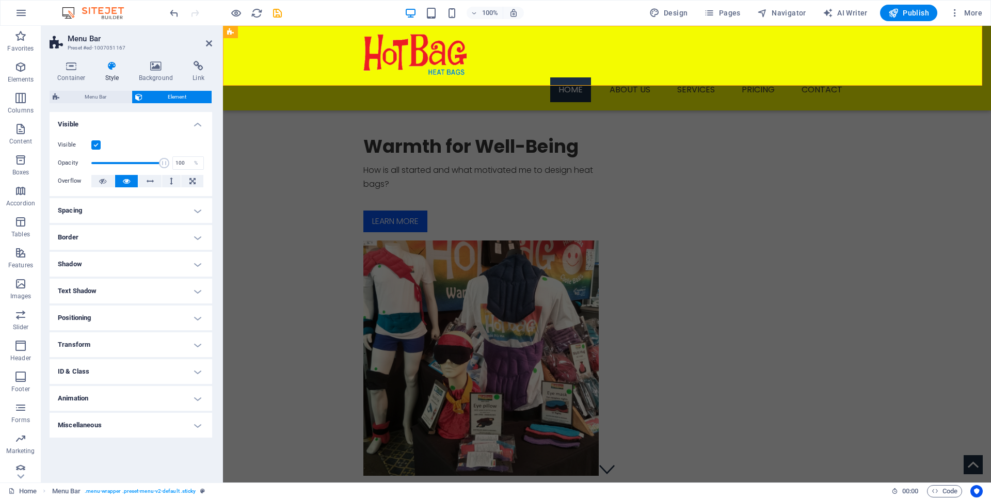
click at [119, 428] on h4 "Miscellaneous" at bounding box center [131, 425] width 163 height 25
click at [119, 428] on h4 "Miscellaneous" at bounding box center [131, 422] width 163 height 19
click at [119, 428] on h4 "Miscellaneous" at bounding box center [131, 425] width 163 height 25
click at [67, 74] on h4 "Container" at bounding box center [74, 72] width 48 height 22
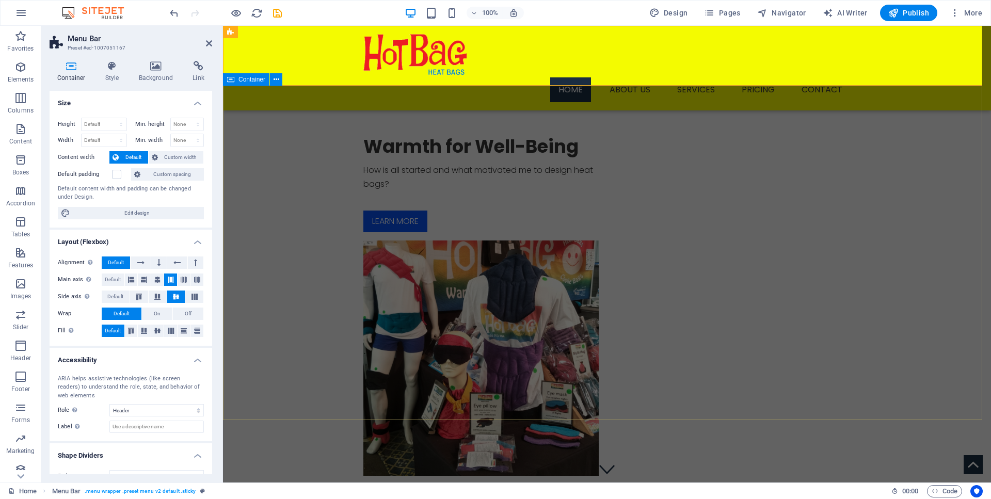
click at [245, 147] on div "Warmth for Well-Being How is all started and what motivated me to design heat b…" at bounding box center [607, 306] width 768 height 440
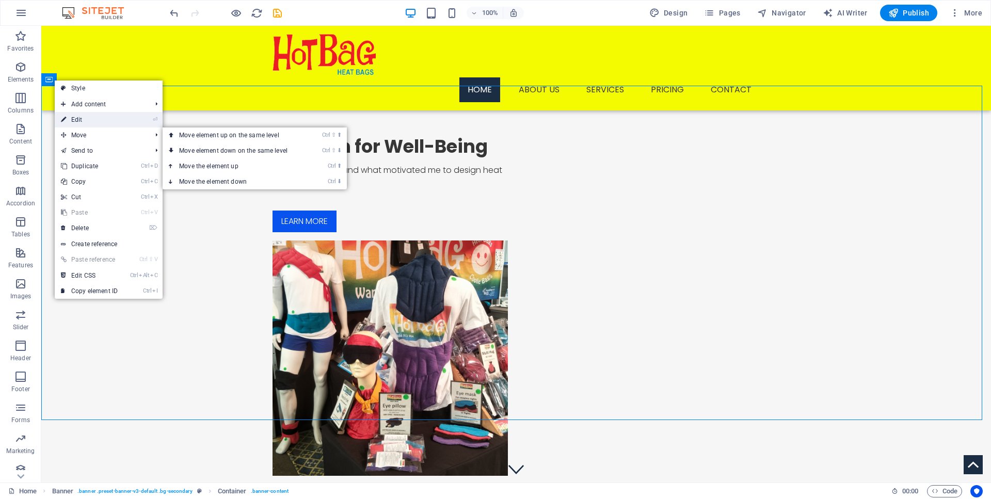
click at [67, 119] on link "⏎ Edit" at bounding box center [89, 119] width 69 height 15
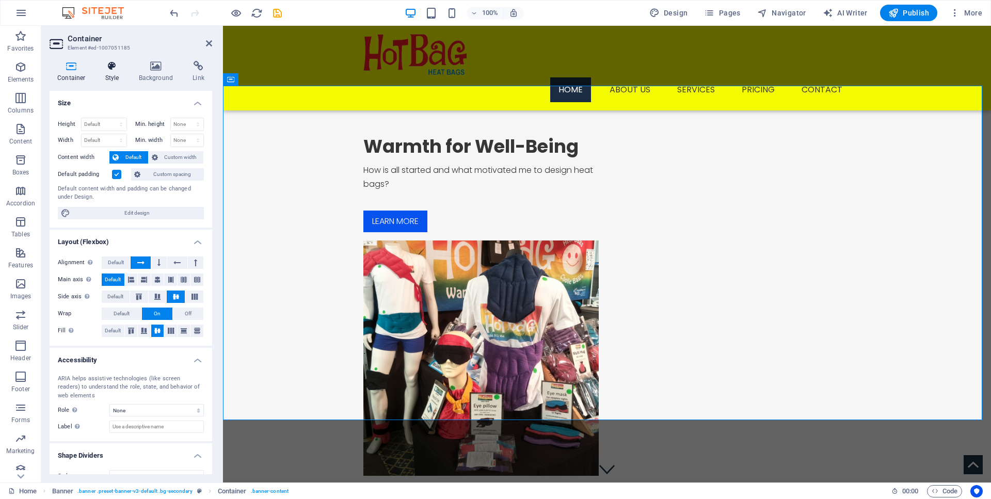
click at [108, 80] on h4 "Style" at bounding box center [115, 72] width 34 height 22
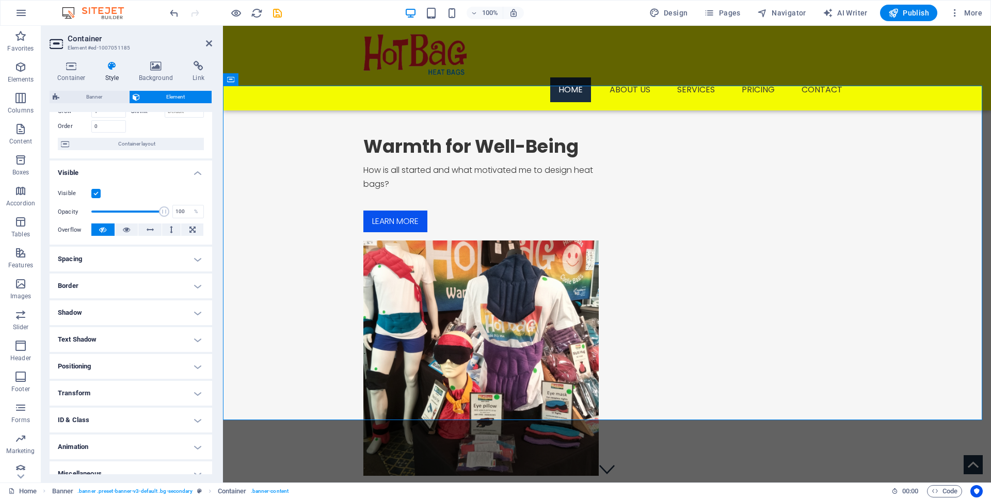
scroll to position [83, 0]
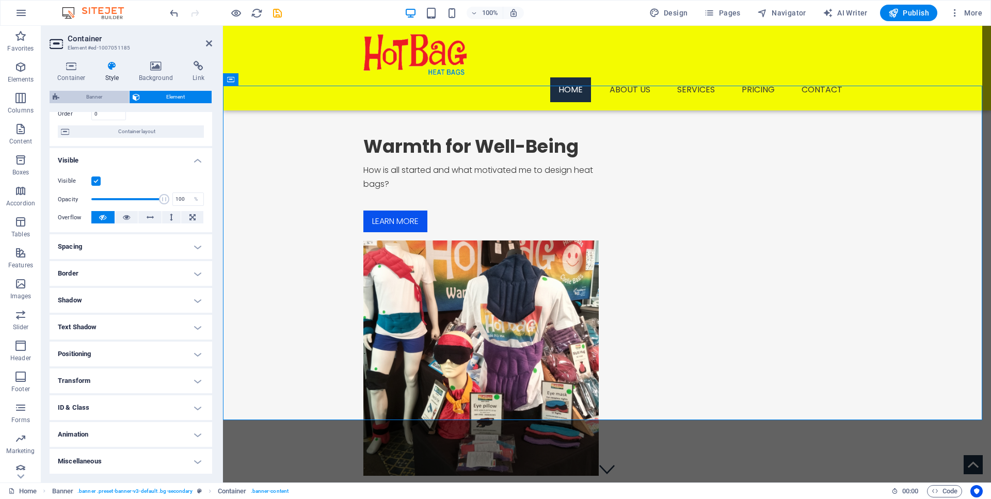
click at [91, 95] on span "Banner" at bounding box center [93, 97] width 63 height 12
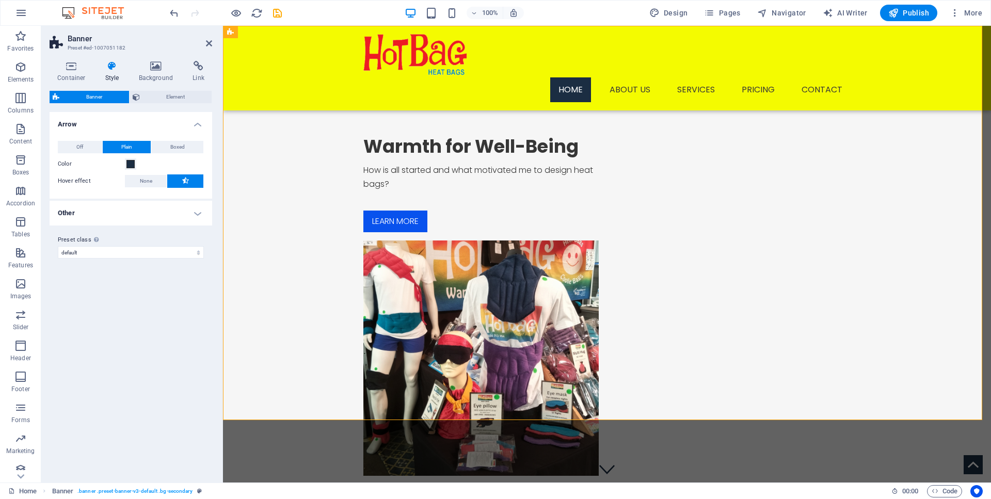
click at [64, 122] on h4 "Arrow" at bounding box center [131, 121] width 163 height 19
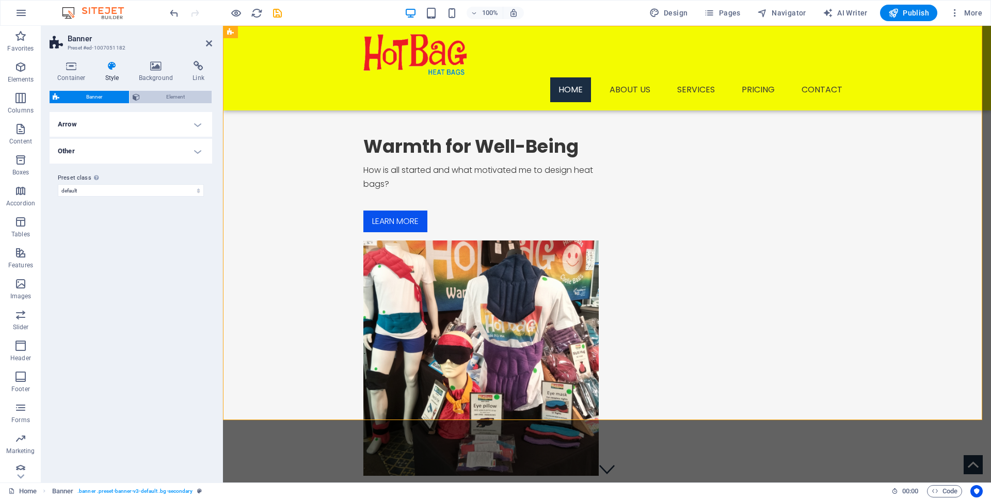
click at [160, 99] on span "Element" at bounding box center [176, 97] width 66 height 12
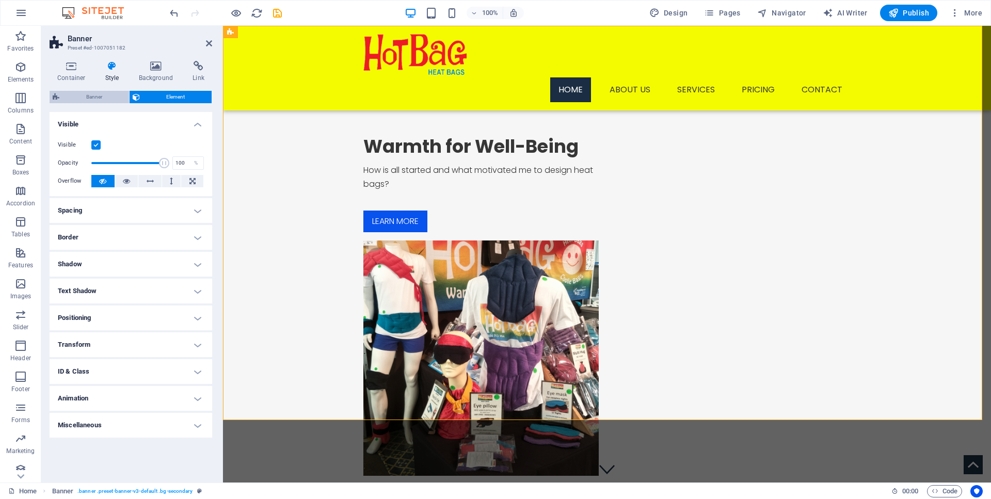
click at [62, 96] on button "Banner" at bounding box center [89, 97] width 79 height 12
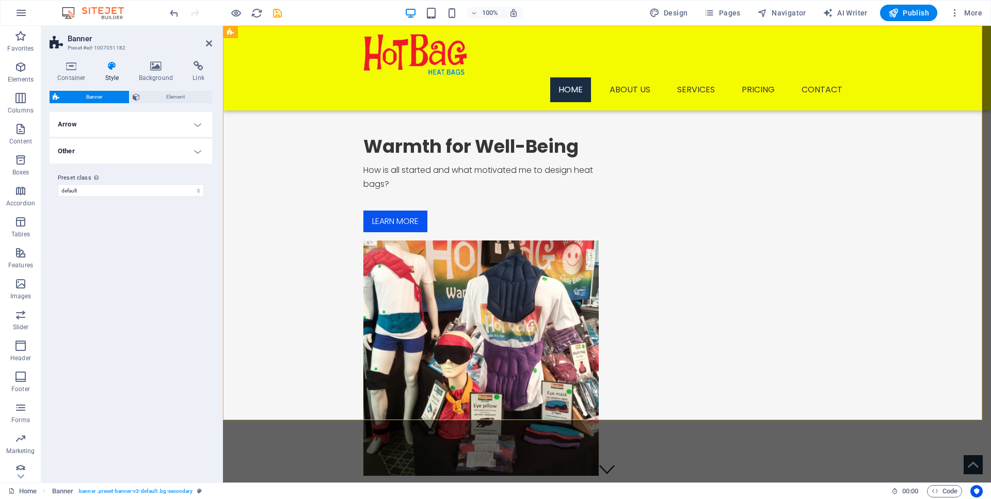
click at [70, 131] on h4 "Arrow" at bounding box center [131, 124] width 163 height 25
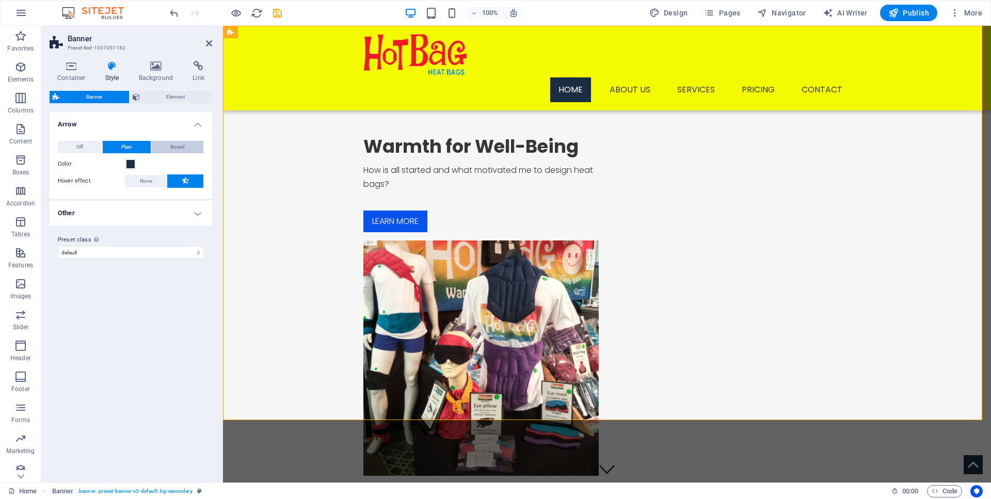
click at [183, 144] on span "Boxed" at bounding box center [177, 147] width 14 height 12
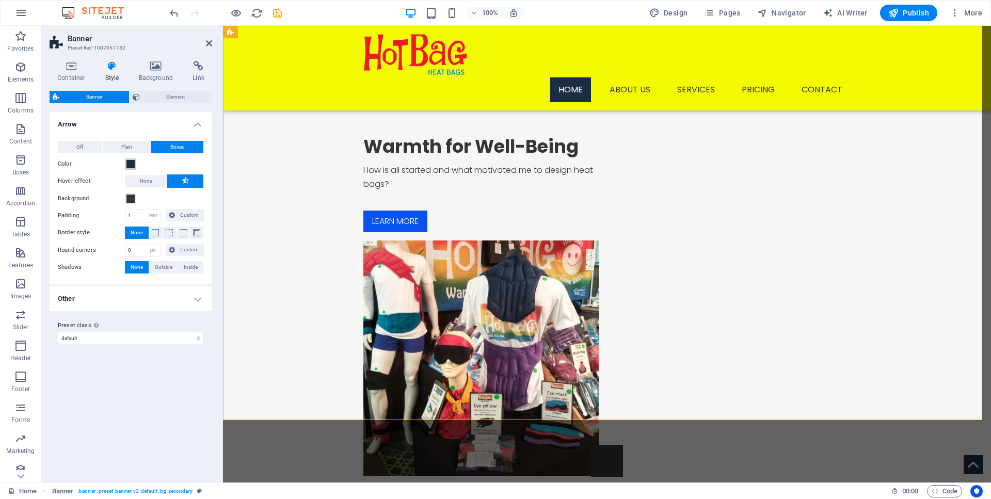
click at [132, 158] on button "Color" at bounding box center [130, 163] width 11 height 11
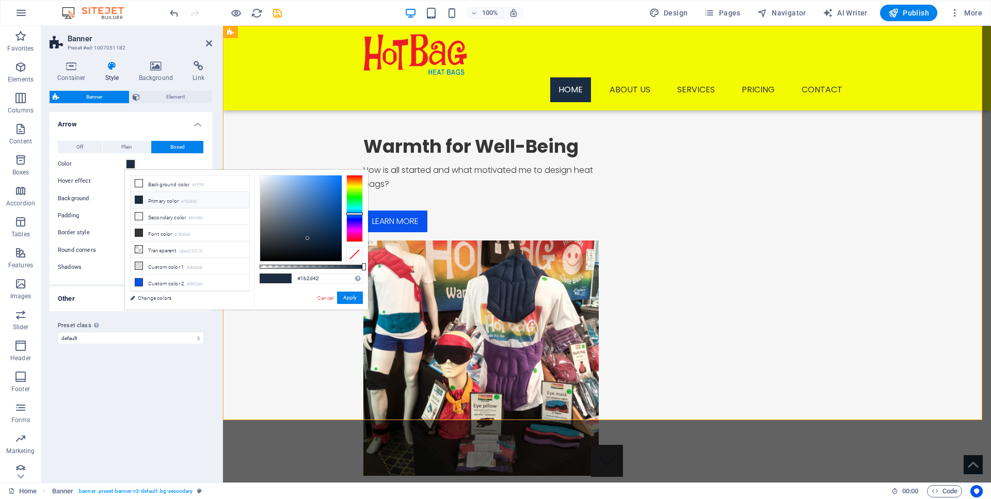
click at [133, 154] on div "Off Plain Boxed Color Hover effect None Background Padding 1 px rem % vh vw Cus…" at bounding box center [130, 208] width 167 height 154
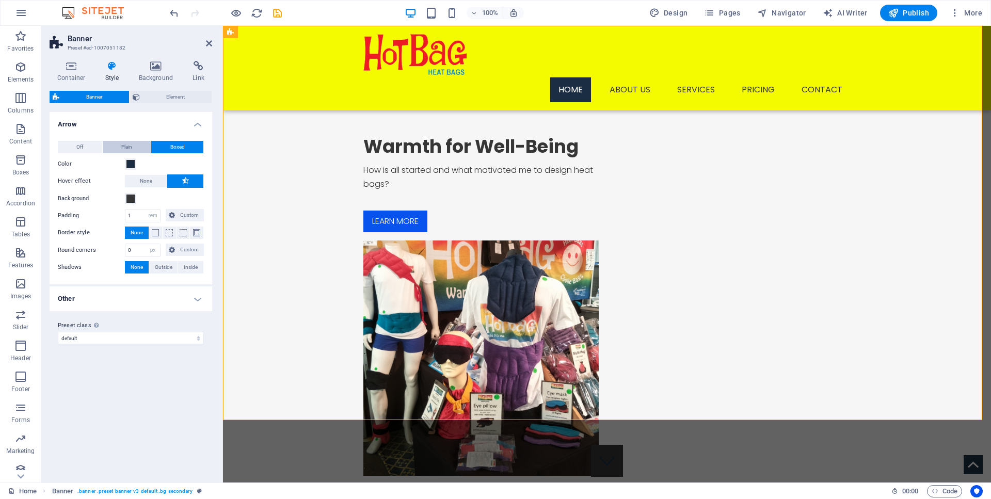
click at [134, 148] on button "Plain" at bounding box center [127, 147] width 48 height 12
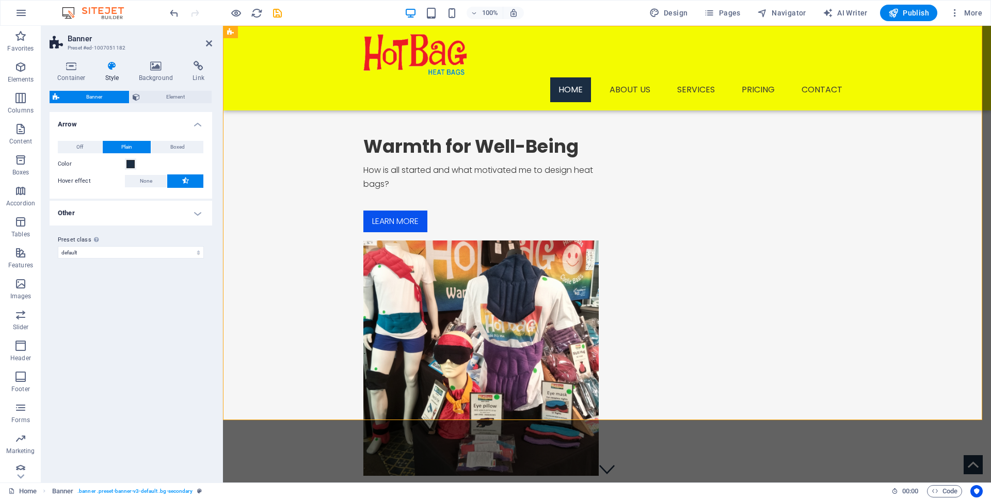
click at [54, 212] on h4 "Other" at bounding box center [131, 213] width 163 height 25
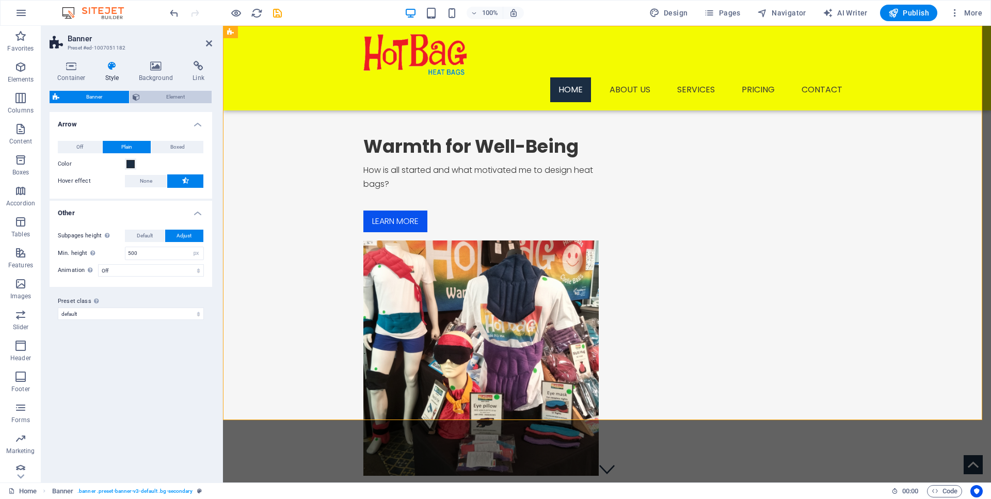
click at [172, 91] on span "Element" at bounding box center [176, 97] width 66 height 12
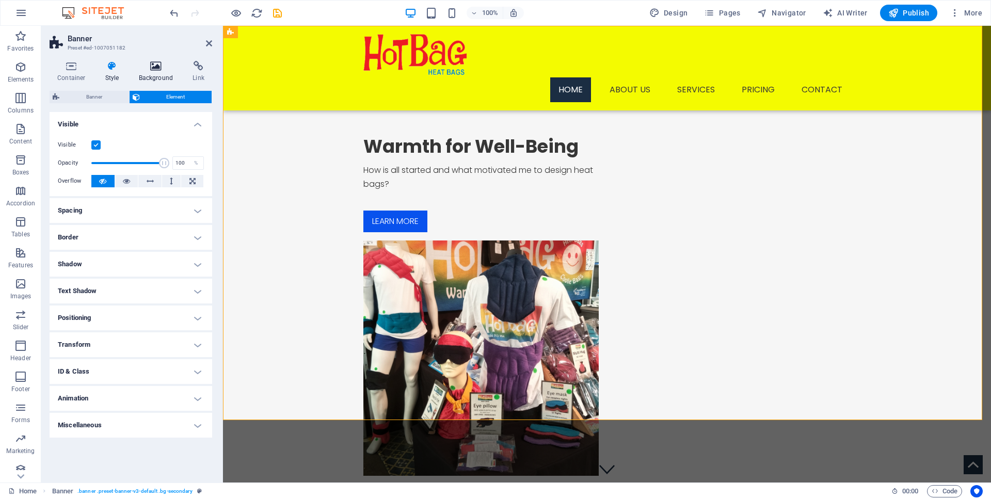
click at [151, 67] on icon at bounding box center [156, 66] width 50 height 10
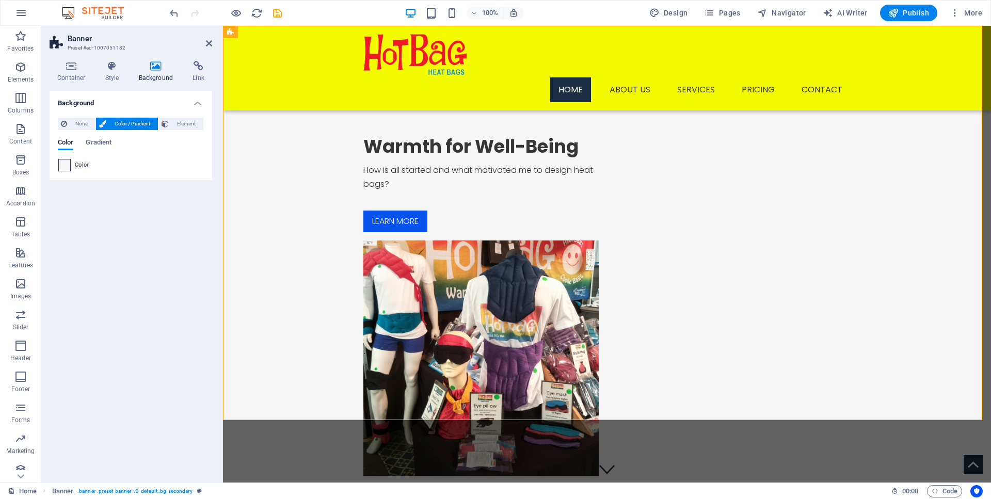
click at [68, 165] on span at bounding box center [64, 164] width 11 height 11
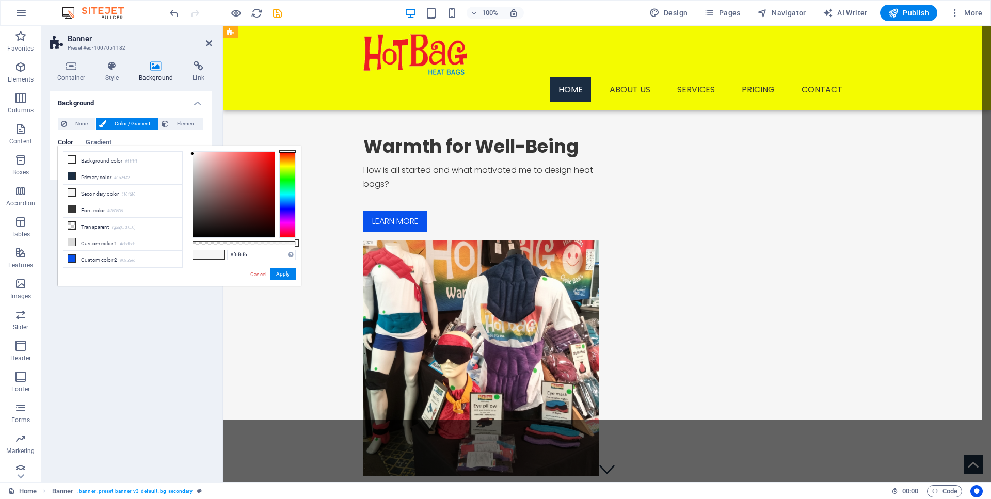
scroll to position [44, 0]
click at [106, 256] on li "Custom color 5 #f4fb00" at bounding box center [122, 264] width 119 height 17
type input "#f4fb00"
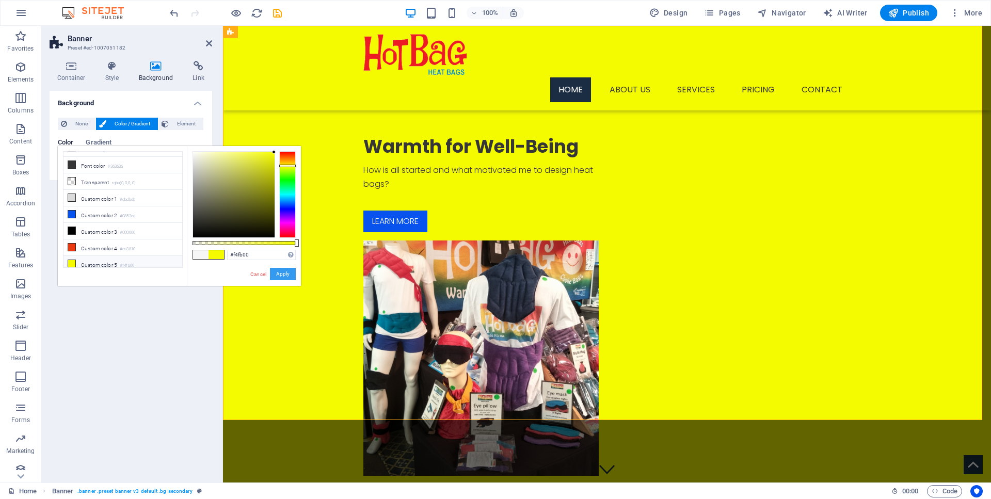
click at [287, 280] on button "Apply" at bounding box center [283, 274] width 26 height 12
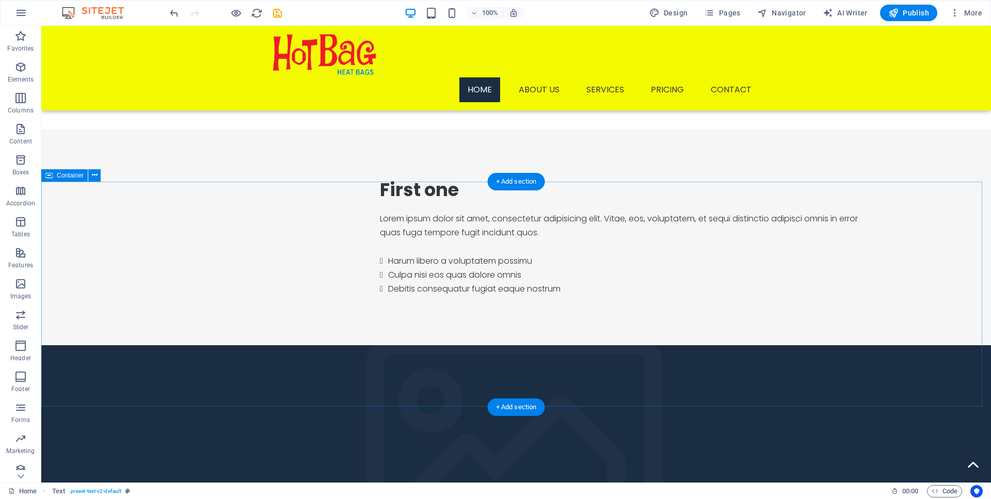
scroll to position [676, 0]
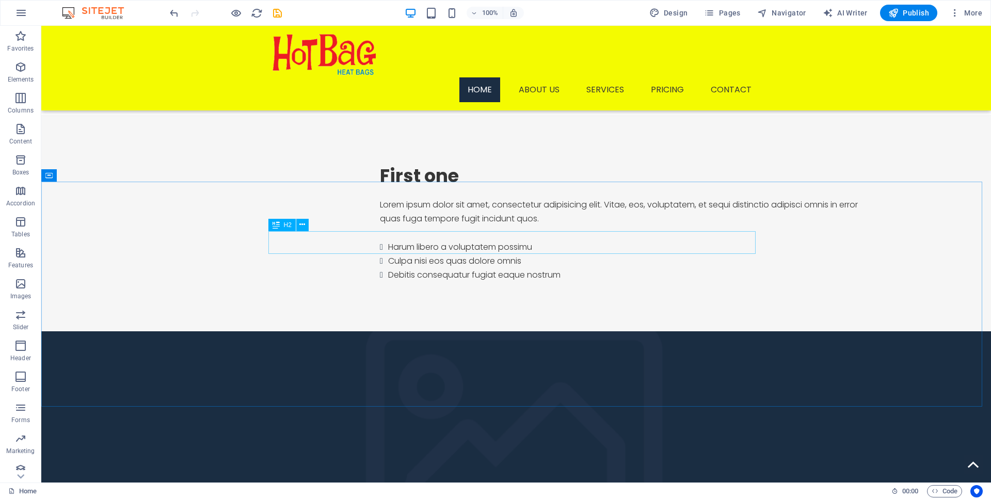
click at [286, 225] on span "H2" at bounding box center [288, 225] width 8 height 6
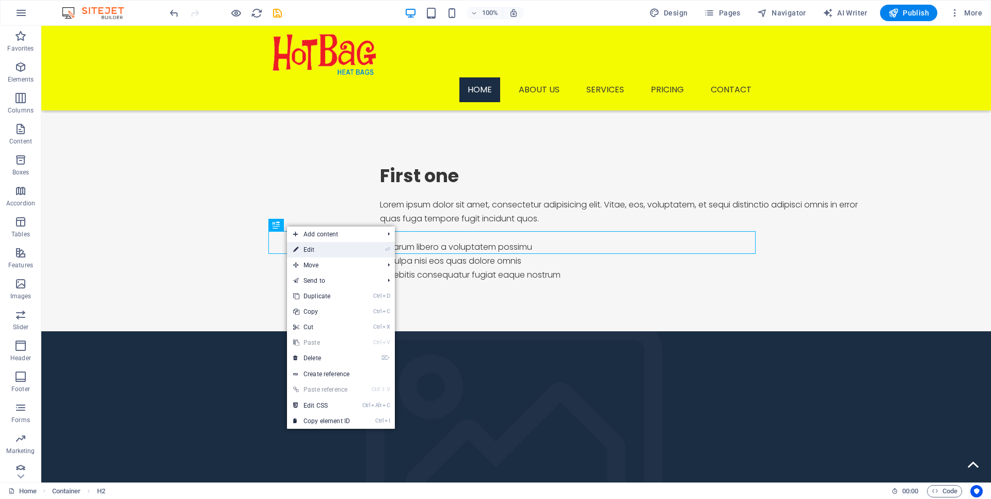
click at [310, 252] on link "⏎ Edit" at bounding box center [321, 249] width 69 height 15
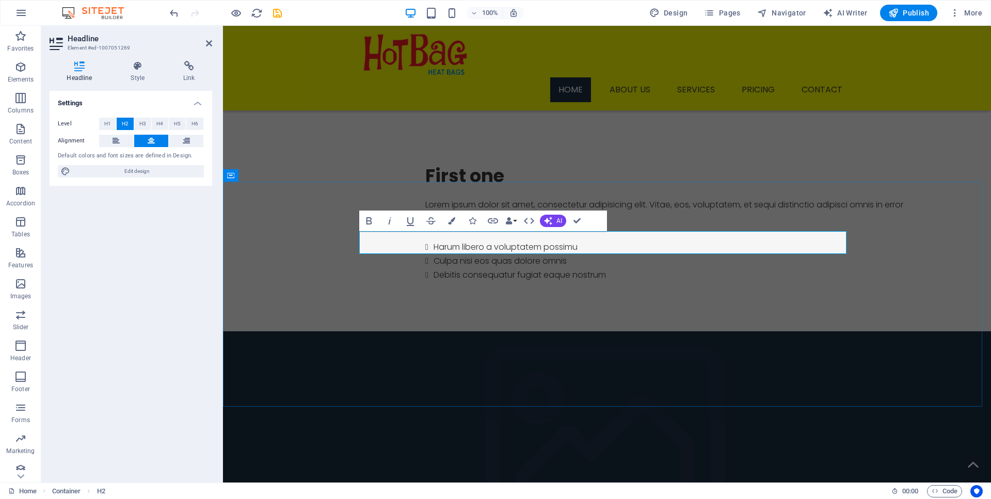
drag, startPoint x: 612, startPoint y: 242, endPoint x: 541, endPoint y: 234, distance: 71.7
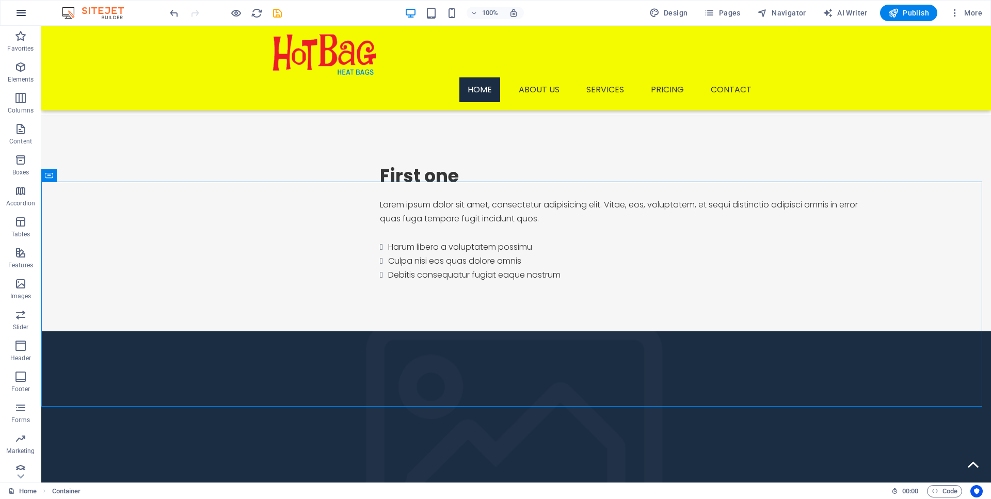
click at [20, 10] on icon "button" at bounding box center [21, 13] width 12 height 12
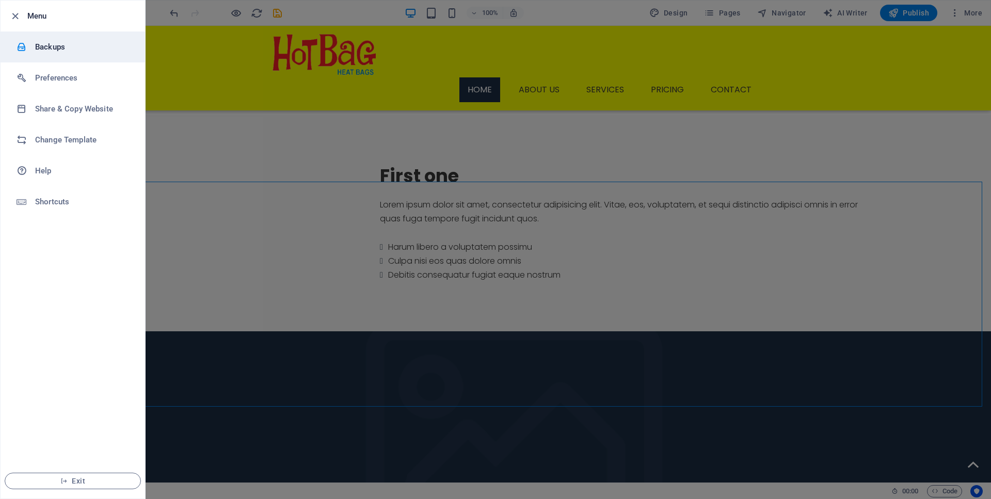
click at [58, 40] on li "Backups" at bounding box center [73, 46] width 144 height 31
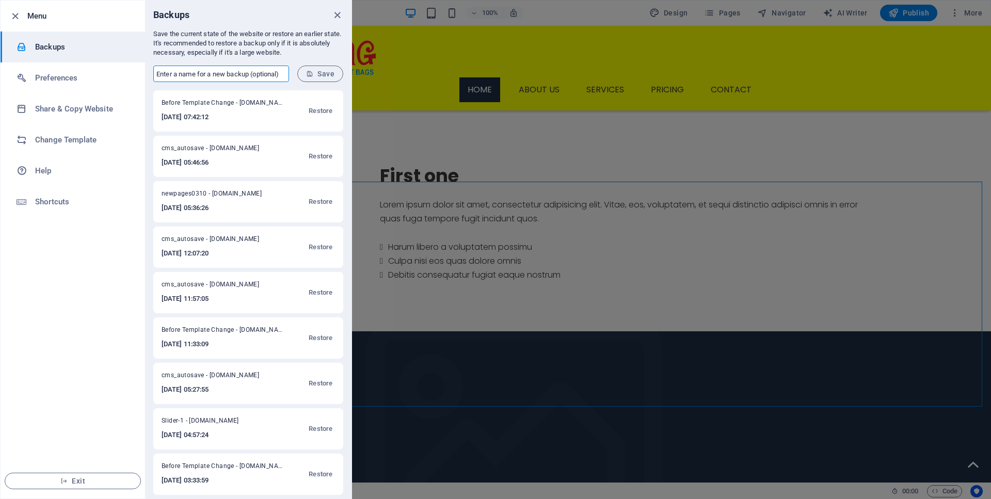
click at [214, 75] on input "text" at bounding box center [221, 74] width 136 height 17
type input "Wireframe-0310-1"
click at [332, 68] on button "Save" at bounding box center [320, 74] width 46 height 17
click at [412, 55] on div at bounding box center [495, 249] width 991 height 499
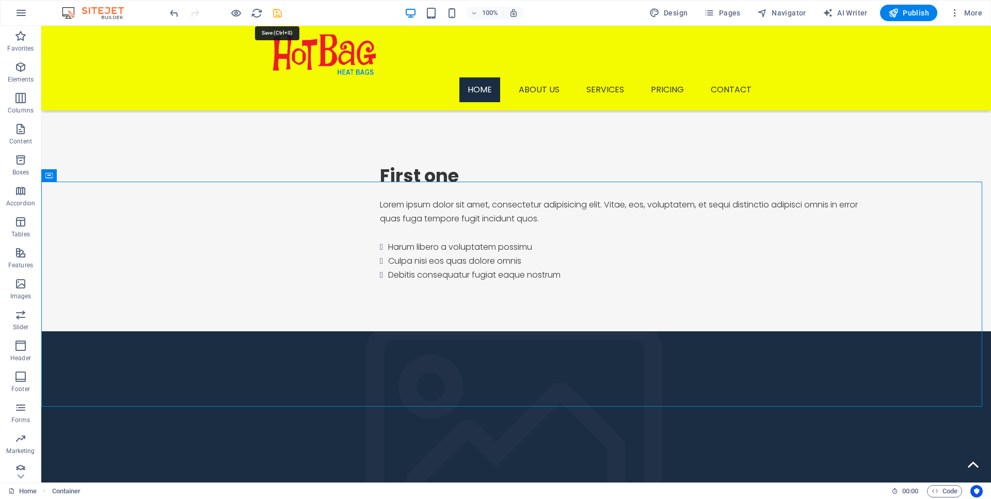
click at [279, 13] on icon "save" at bounding box center [277, 13] width 12 height 12
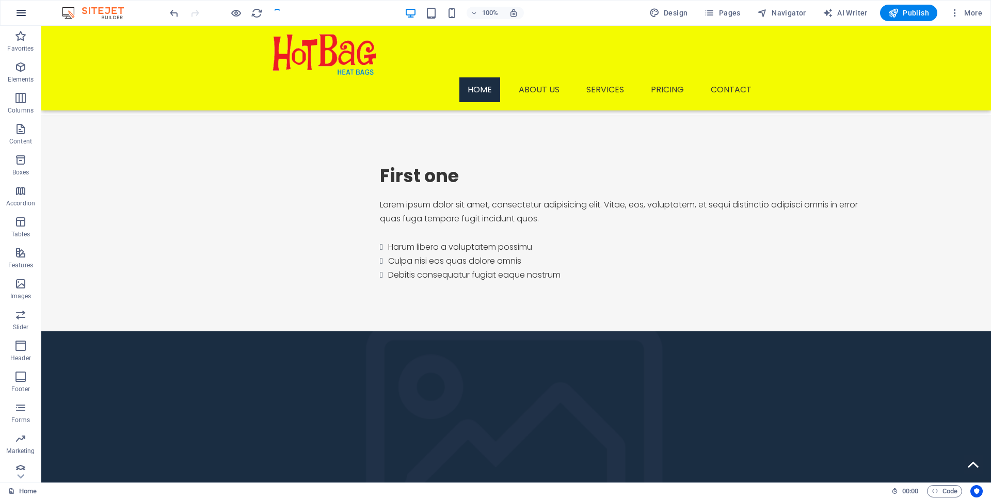
click at [27, 13] on button "button" at bounding box center [21, 13] width 25 height 25
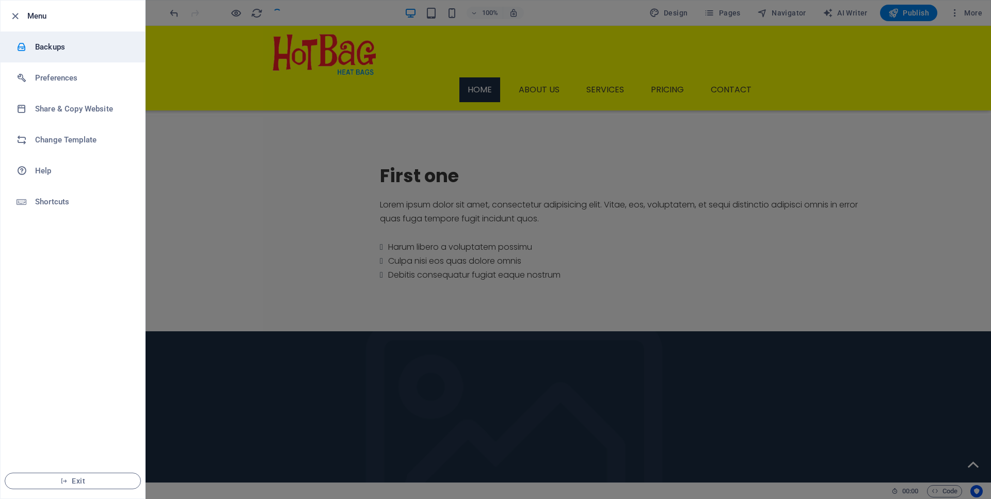
click at [37, 44] on h6 "Backups" at bounding box center [82, 47] width 95 height 12
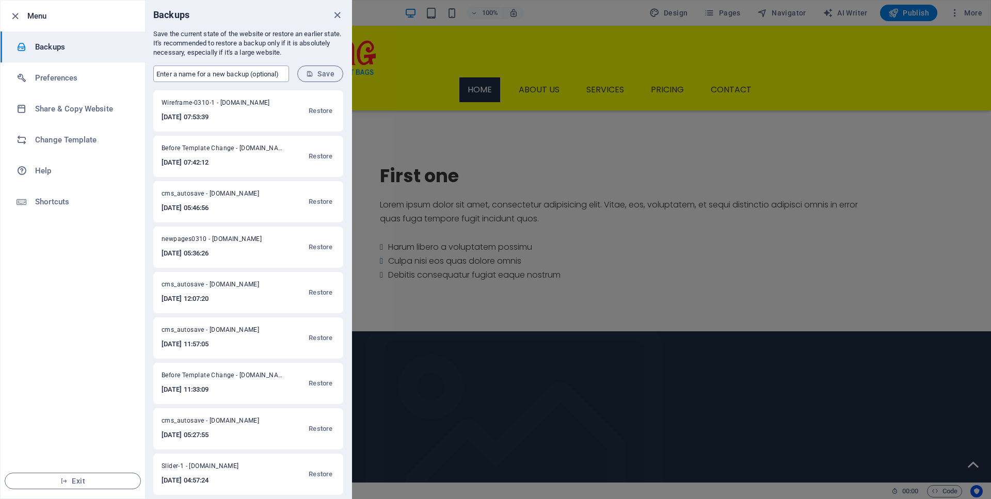
click at [195, 79] on input "text" at bounding box center [221, 74] width 136 height 17
type input "Wireframe-0310-2"
click at [327, 74] on span "Save" at bounding box center [320, 74] width 28 height 8
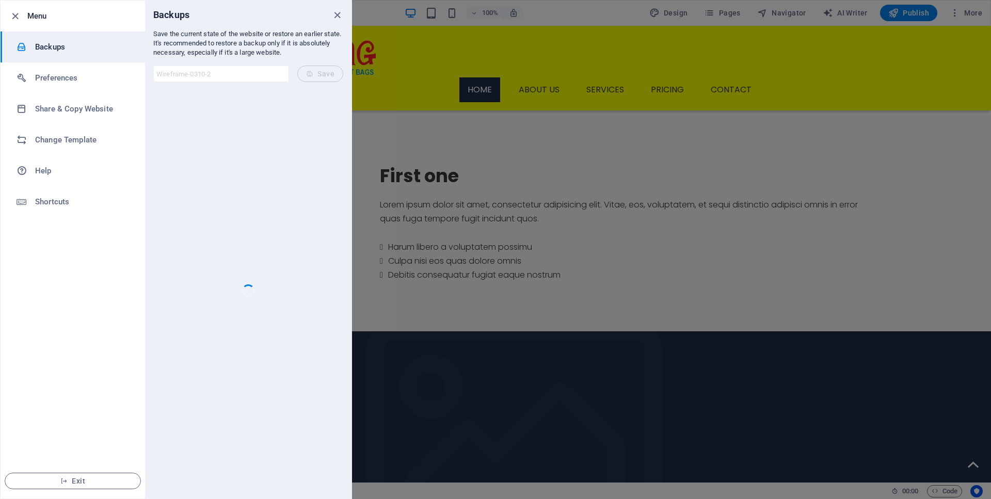
click at [390, 15] on div at bounding box center [495, 249] width 991 height 499
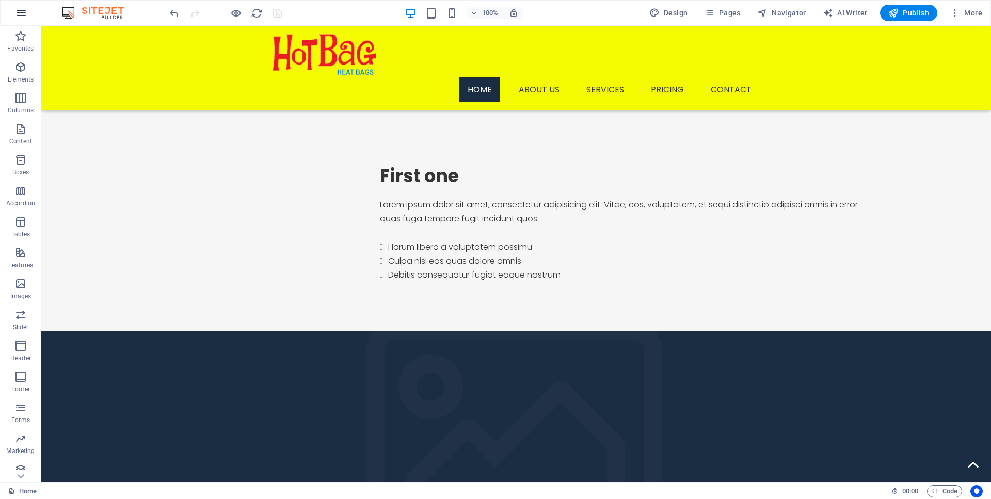
click at [18, 13] on icon "button" at bounding box center [21, 13] width 12 height 12
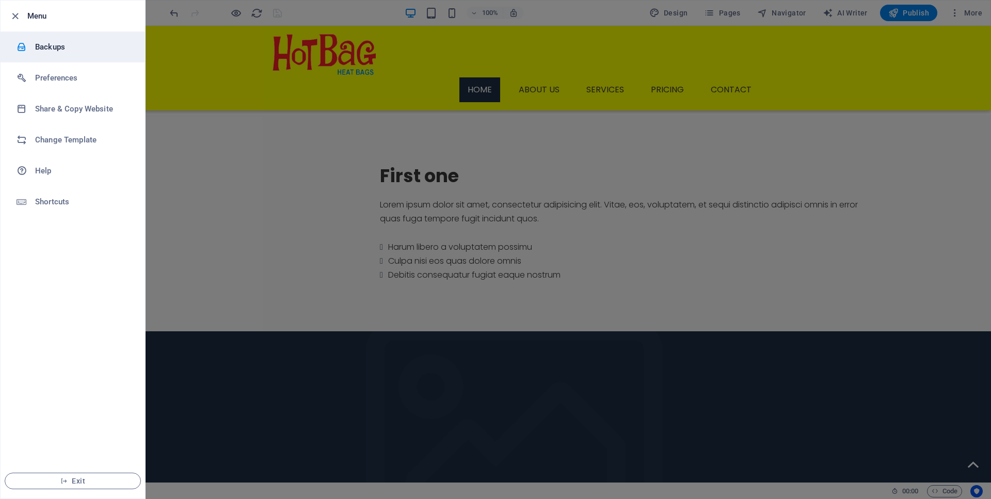
click at [60, 53] on li "Backups" at bounding box center [73, 46] width 144 height 31
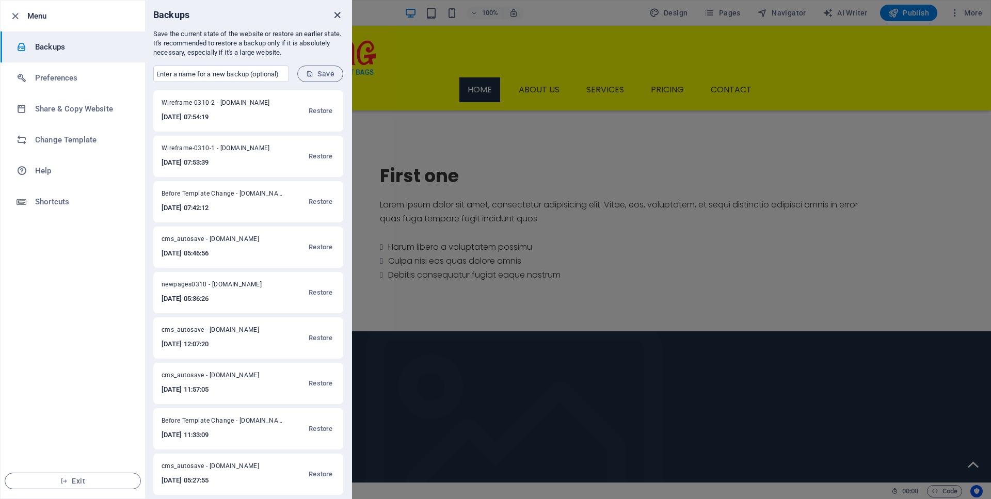
click at [339, 17] on icon "close" at bounding box center [337, 15] width 12 height 12
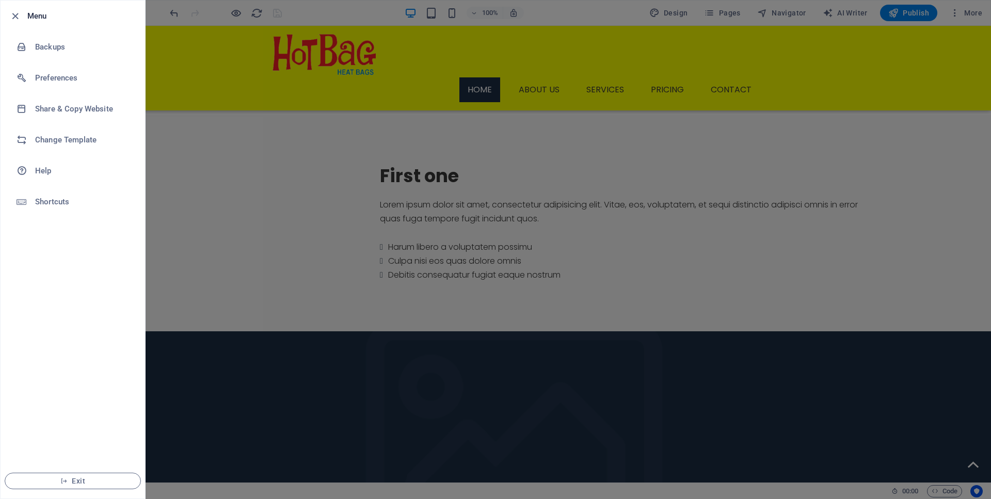
click at [897, 13] on div at bounding box center [495, 249] width 991 height 499
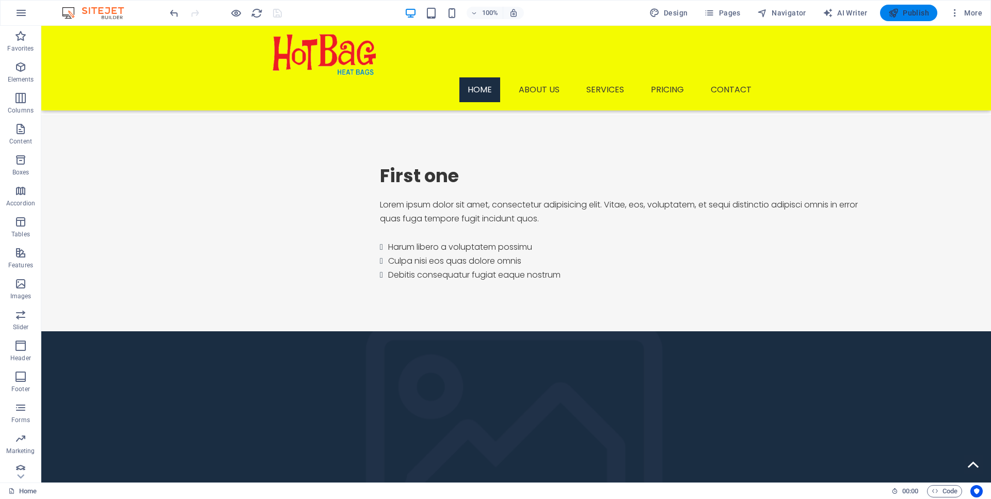
click at [902, 15] on span "Publish" at bounding box center [908, 13] width 41 height 10
